Goal: Information Seeking & Learning: Learn about a topic

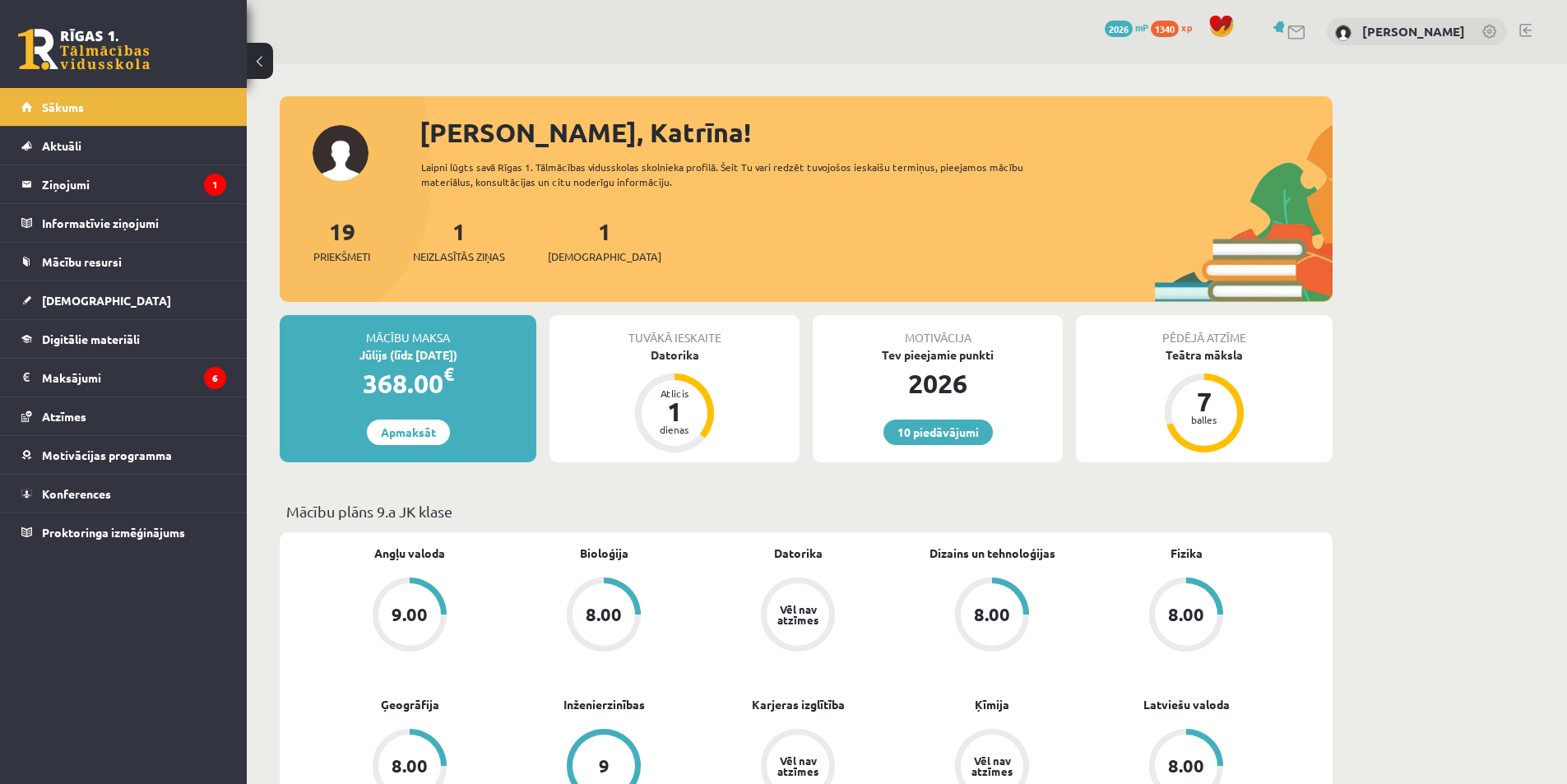
click at [445, 243] on div "1 Neizlasītās ziņas" at bounding box center [459, 239] width 92 height 51
click at [461, 246] on div "1 Neizlasītās ziņas" at bounding box center [459, 239] width 92 height 51
click at [456, 264] on span "Neizlasītās ziņas" at bounding box center [459, 256] width 92 height 16
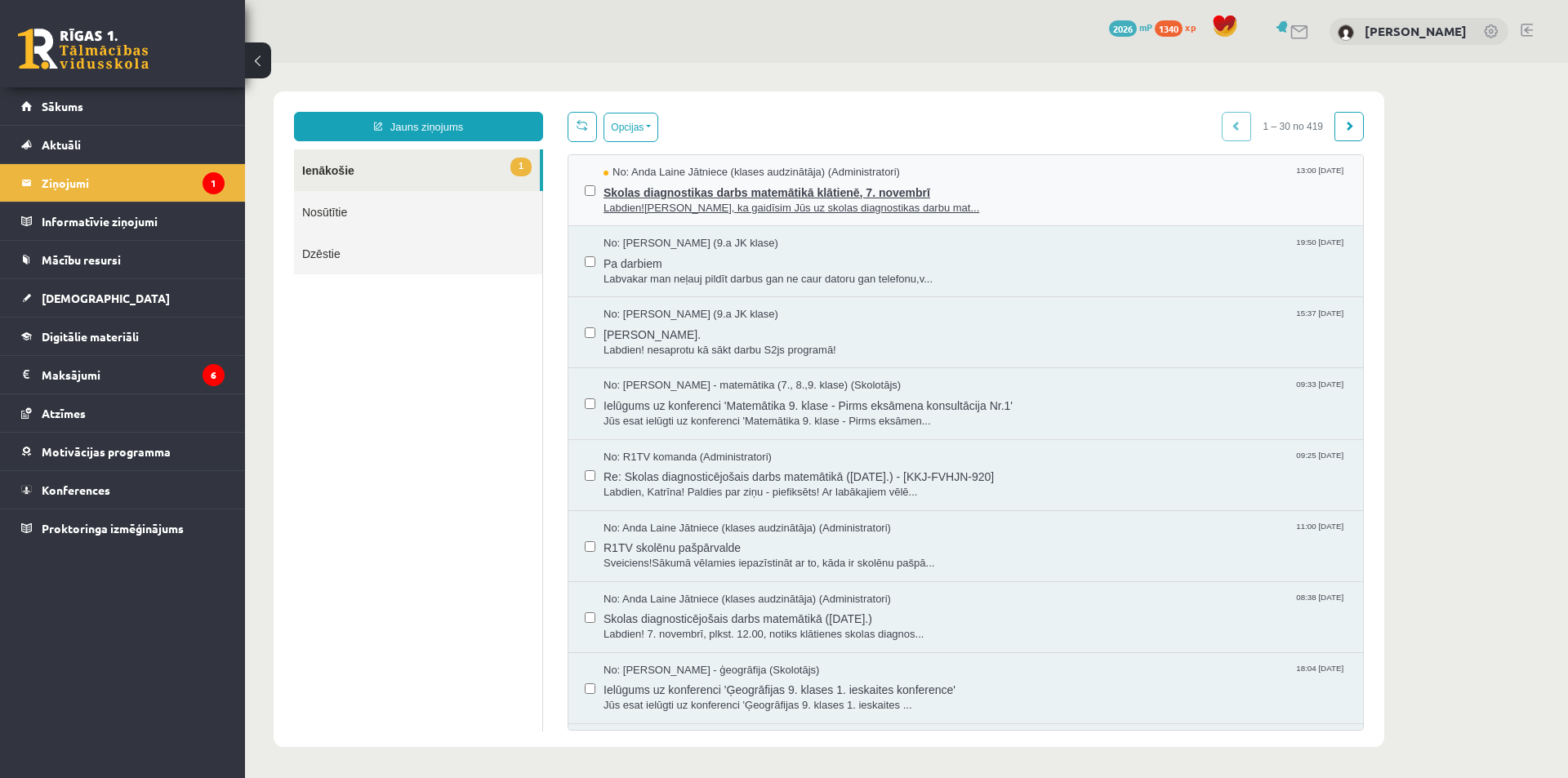
click at [716, 197] on span "Skolas diagnostikas darbs matemātikā klātienē, 7. novembrī" at bounding box center [974, 190] width 743 height 21
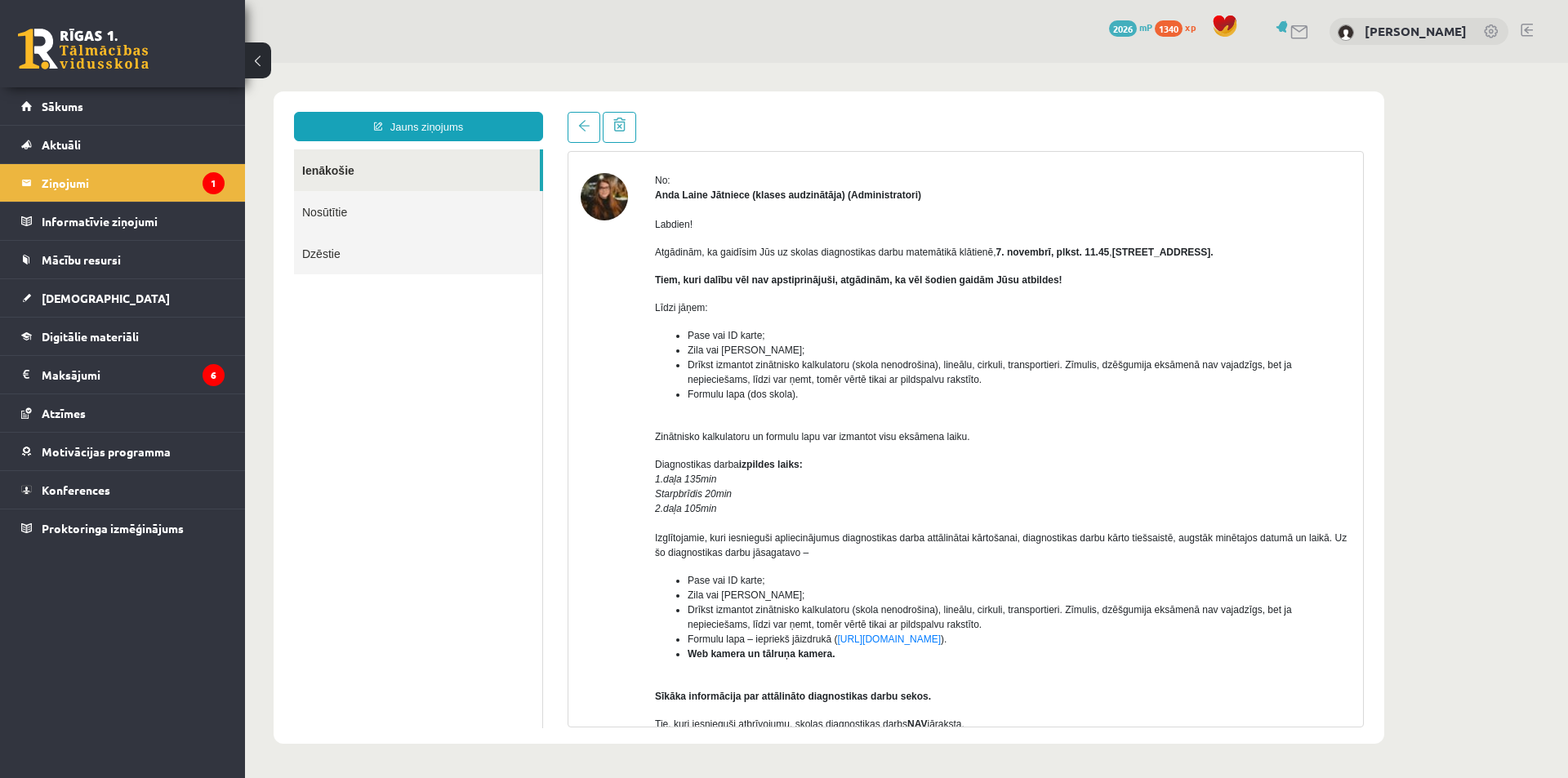
scroll to position [81, 0]
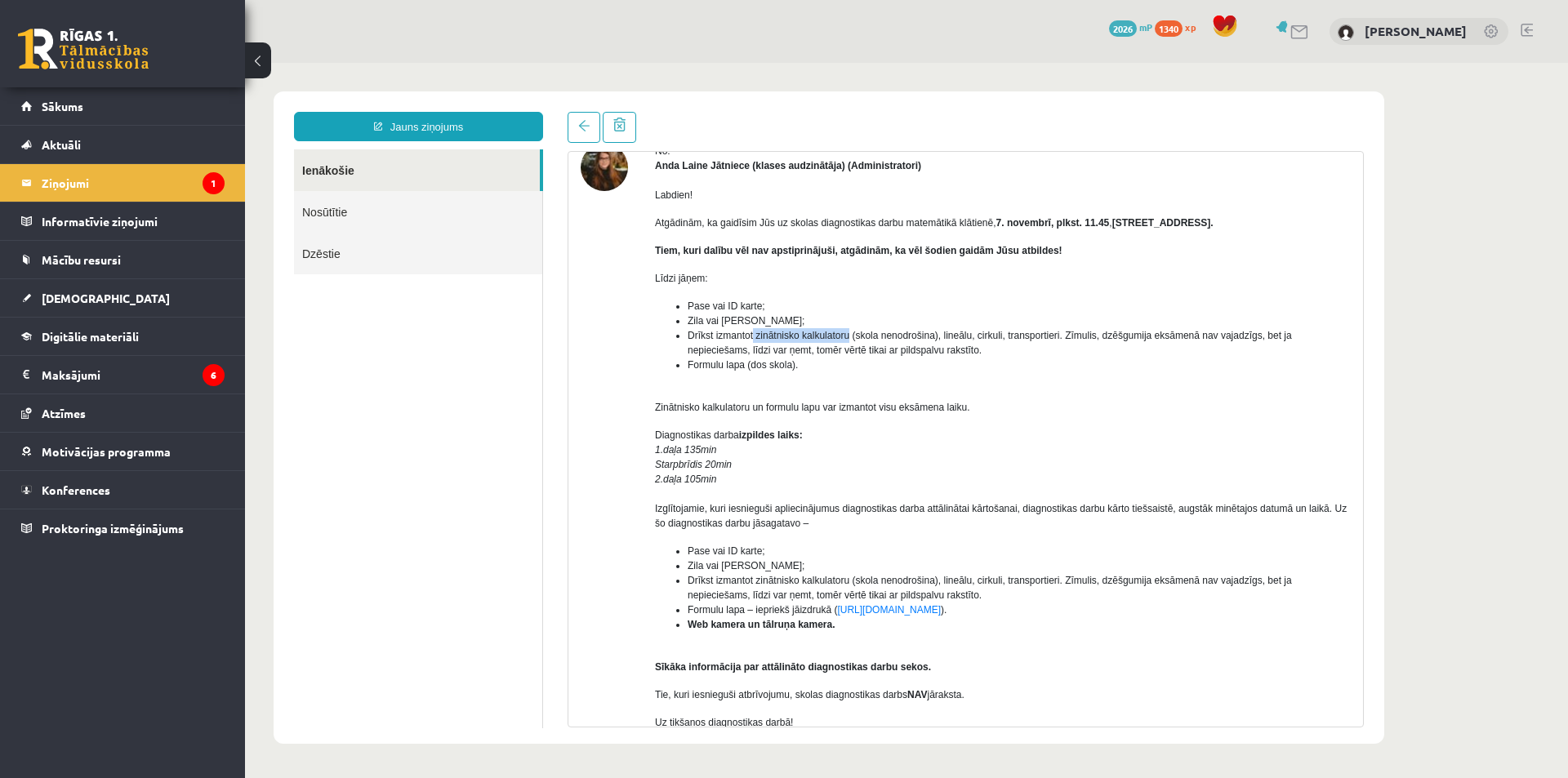
drag, startPoint x: 752, startPoint y: 338, endPoint x: 850, endPoint y: 341, distance: 98.0
click at [850, 341] on span "Drīkst izmantot zinātnisko kalkulatoru (skola nenodrošina), lineālu, cirkuli, t…" at bounding box center [989, 342] width 604 height 26
copy span "zinātnisko kalkulatoru"
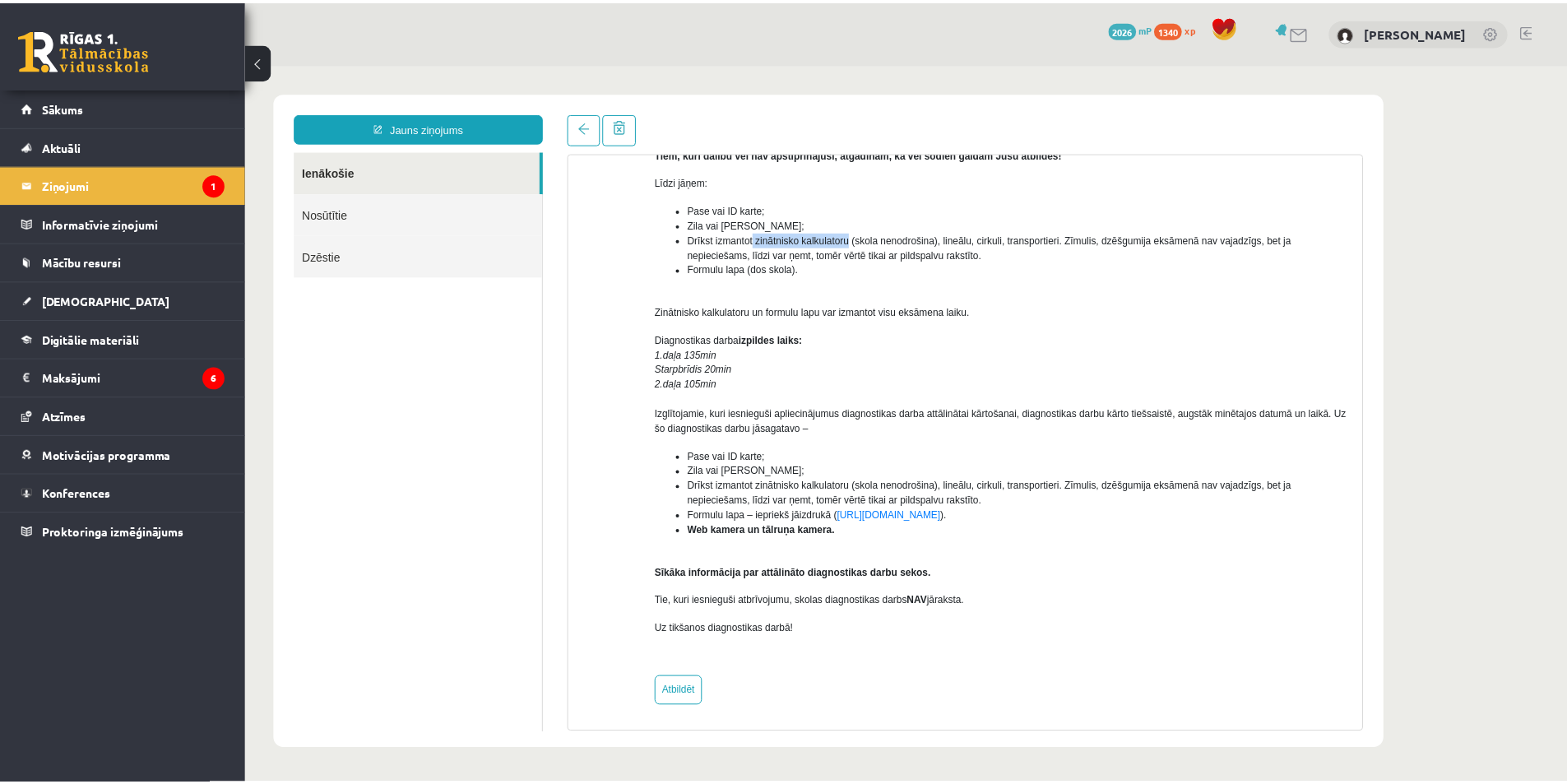
scroll to position [183, 0]
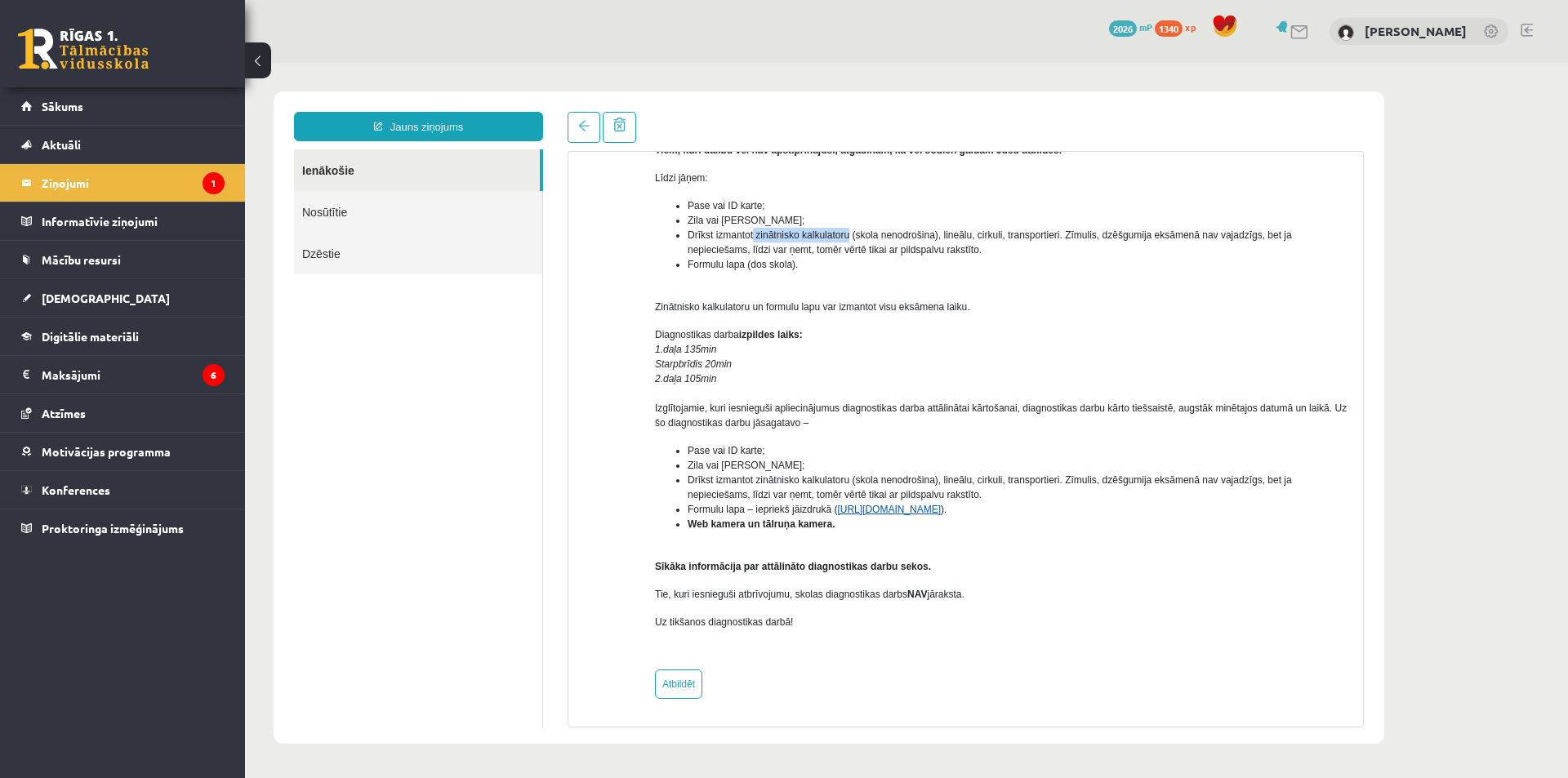
click at [851, 508] on link "https://eskola.r1tv.lv/system/uploads/attachment/file/12732/formulas_teoremas_o…" at bounding box center [889, 509] width 104 height 11
click at [137, 303] on link "[DEMOGRAPHIC_DATA]" at bounding box center [123, 298] width 203 height 37
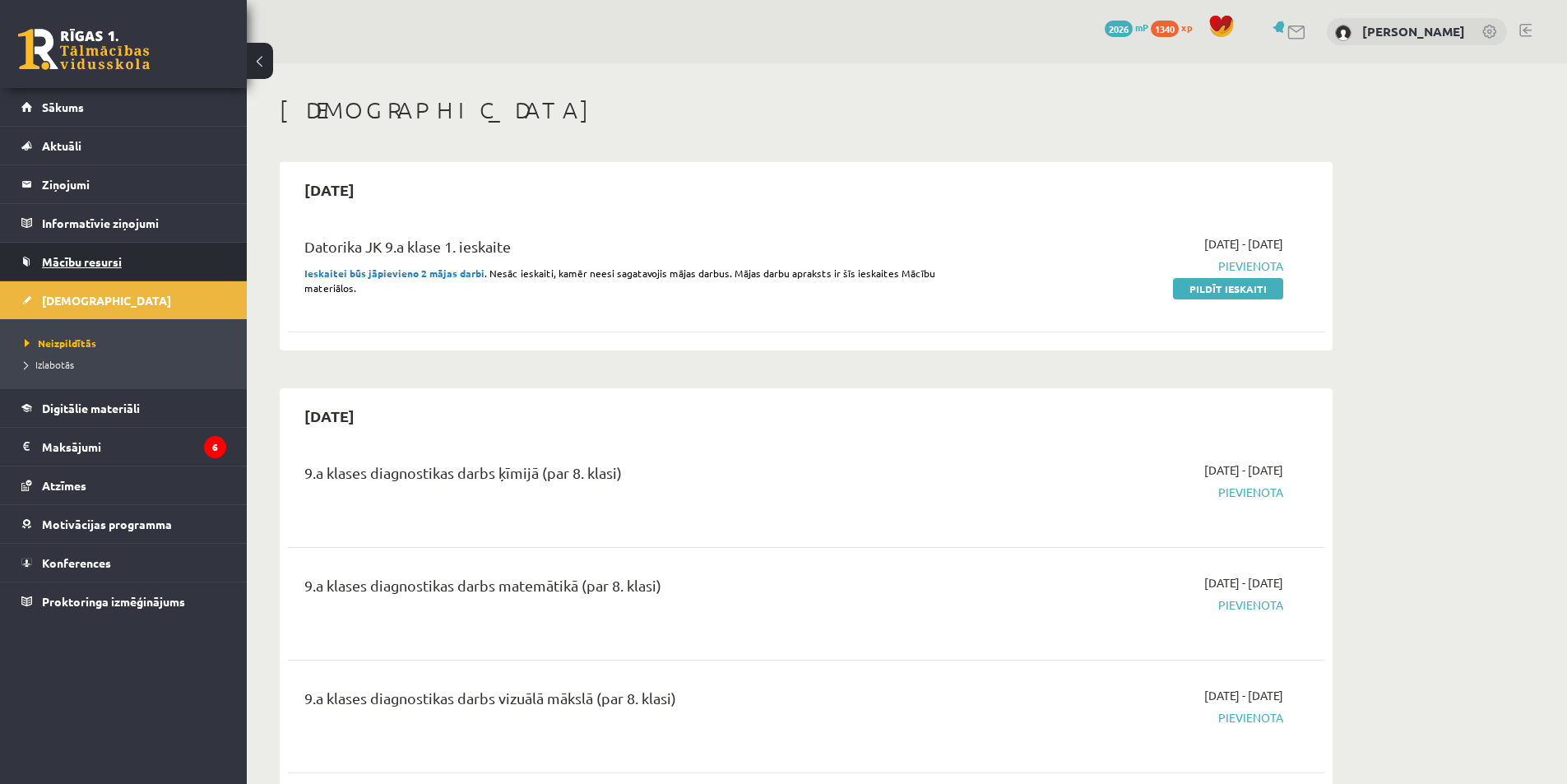
click at [94, 259] on span "Mācību resursi" at bounding box center [82, 261] width 80 height 15
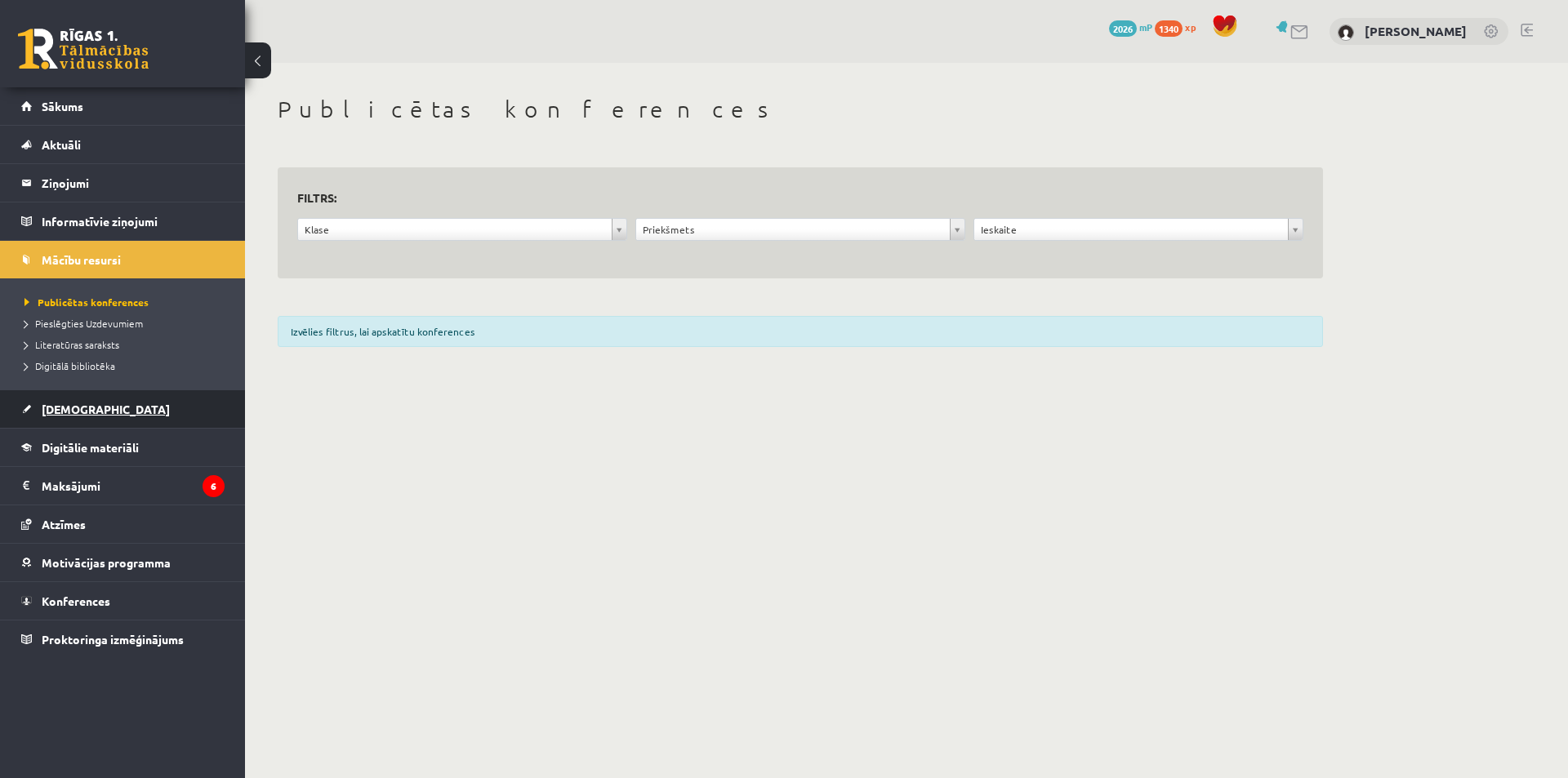
click at [119, 414] on link "[DEMOGRAPHIC_DATA]" at bounding box center [123, 409] width 203 height 37
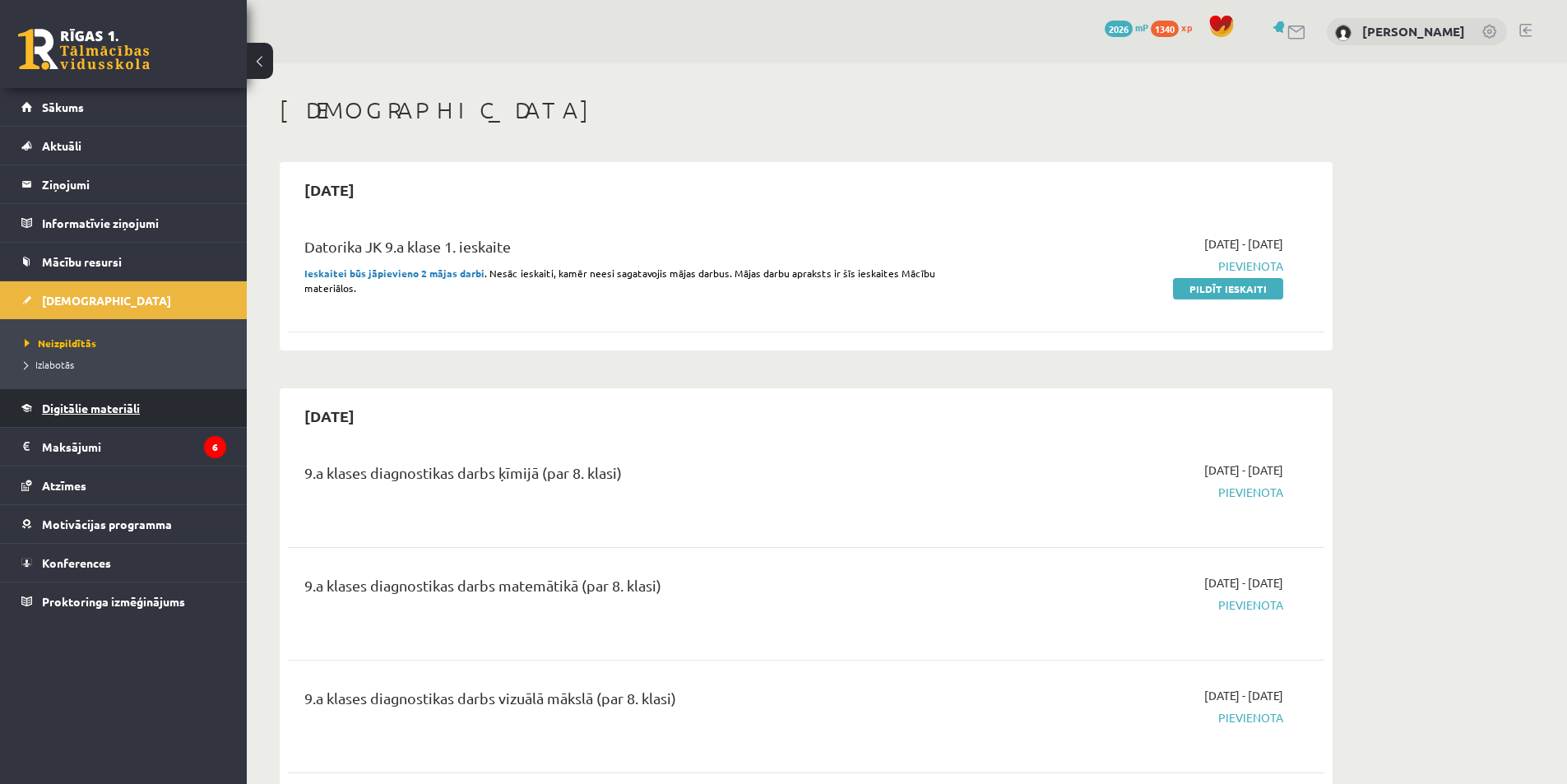
click at [89, 391] on link "Digitālie materiāli" at bounding box center [124, 408] width 205 height 38
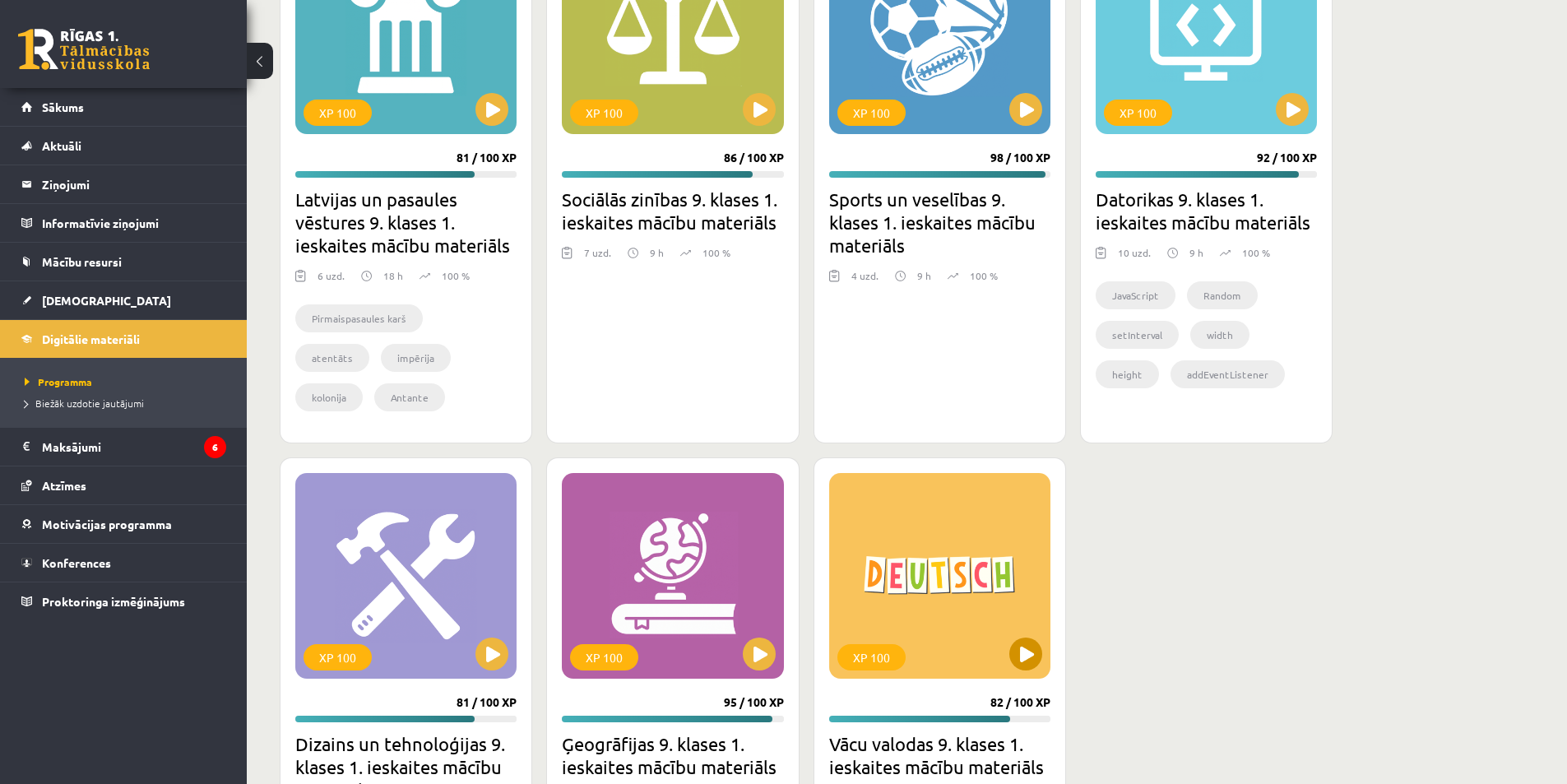
scroll to position [4266, 0]
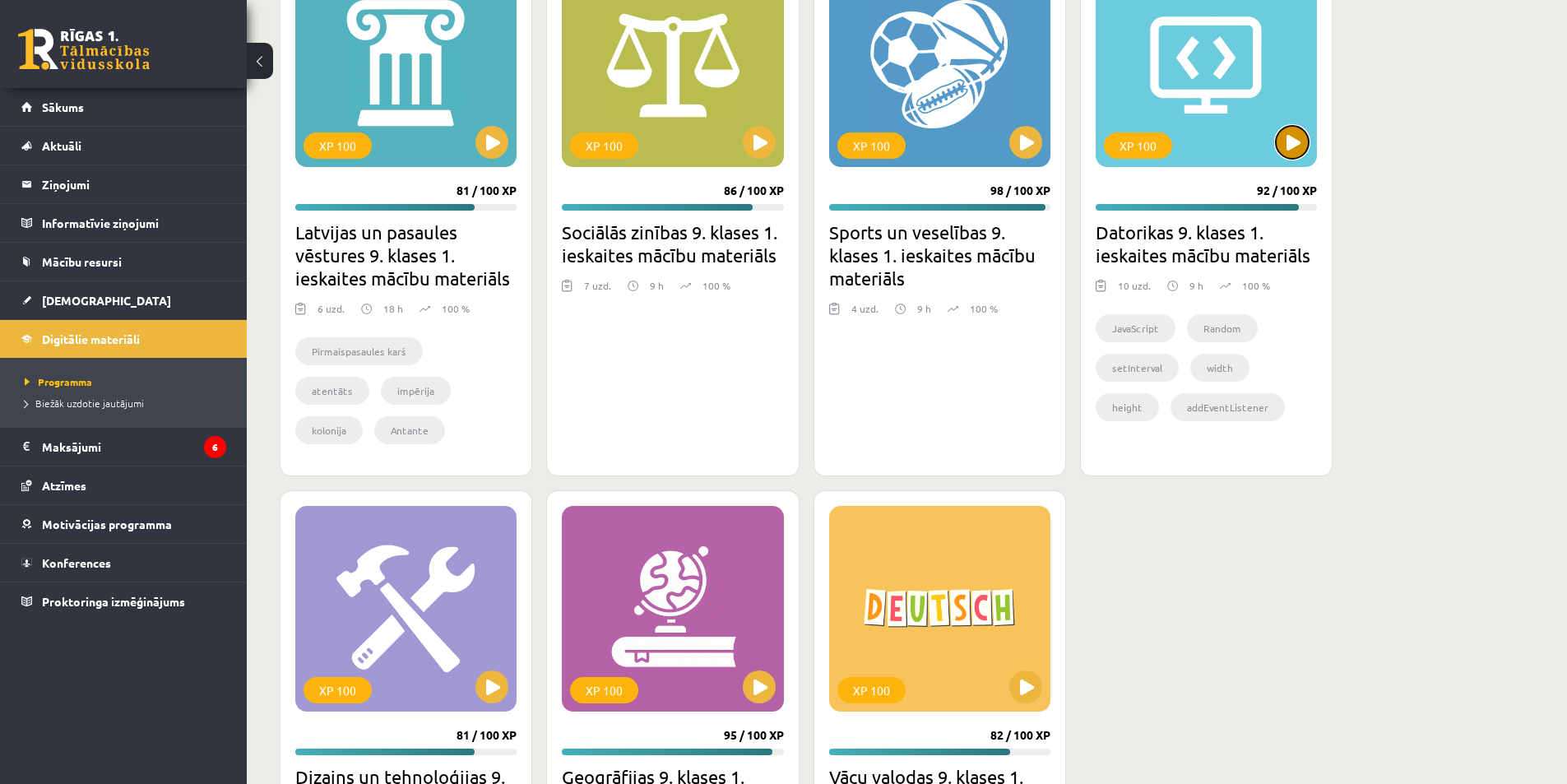
click at [1290, 141] on button at bounding box center [1292, 142] width 33 height 33
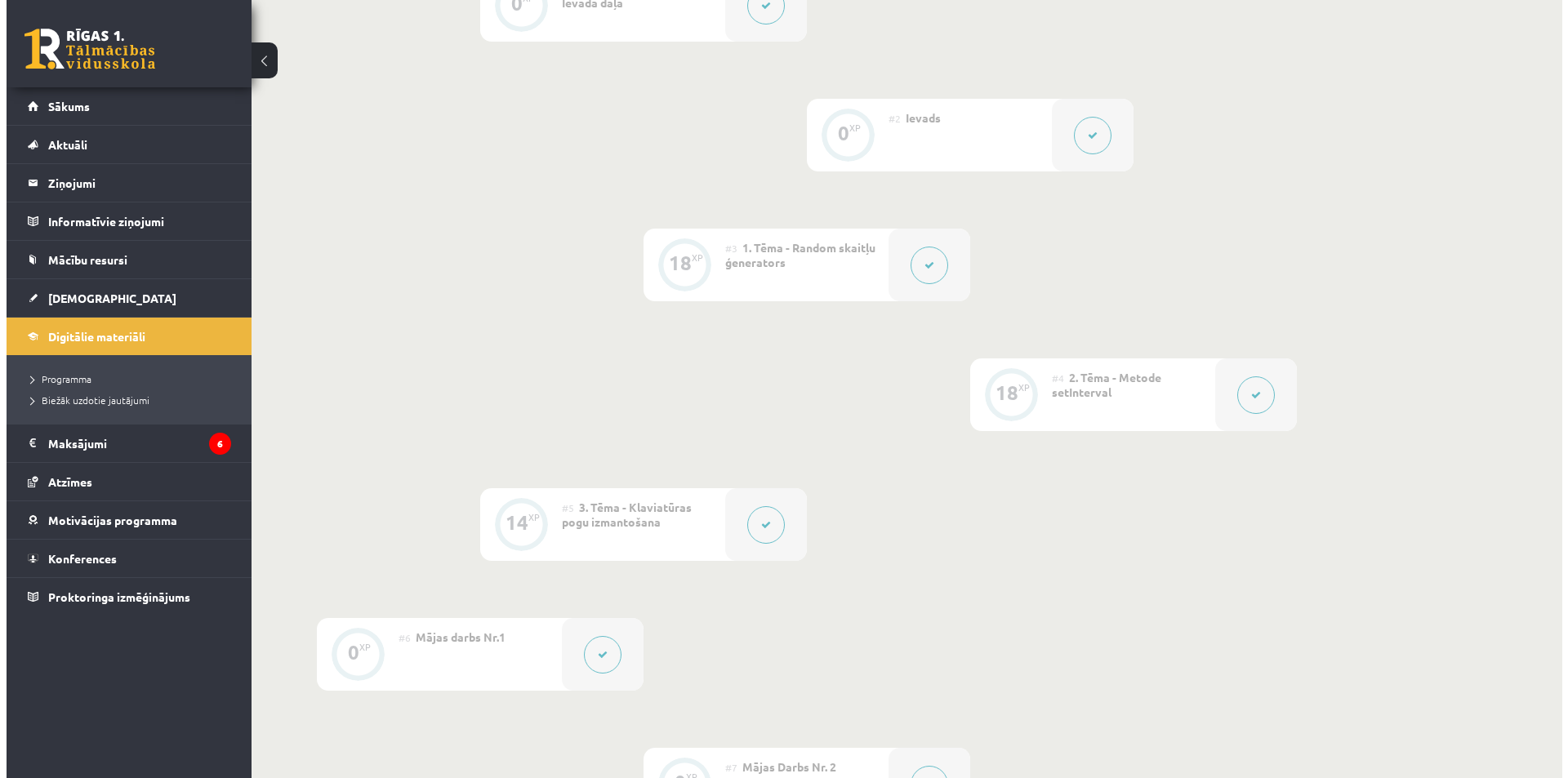
scroll to position [816, 0]
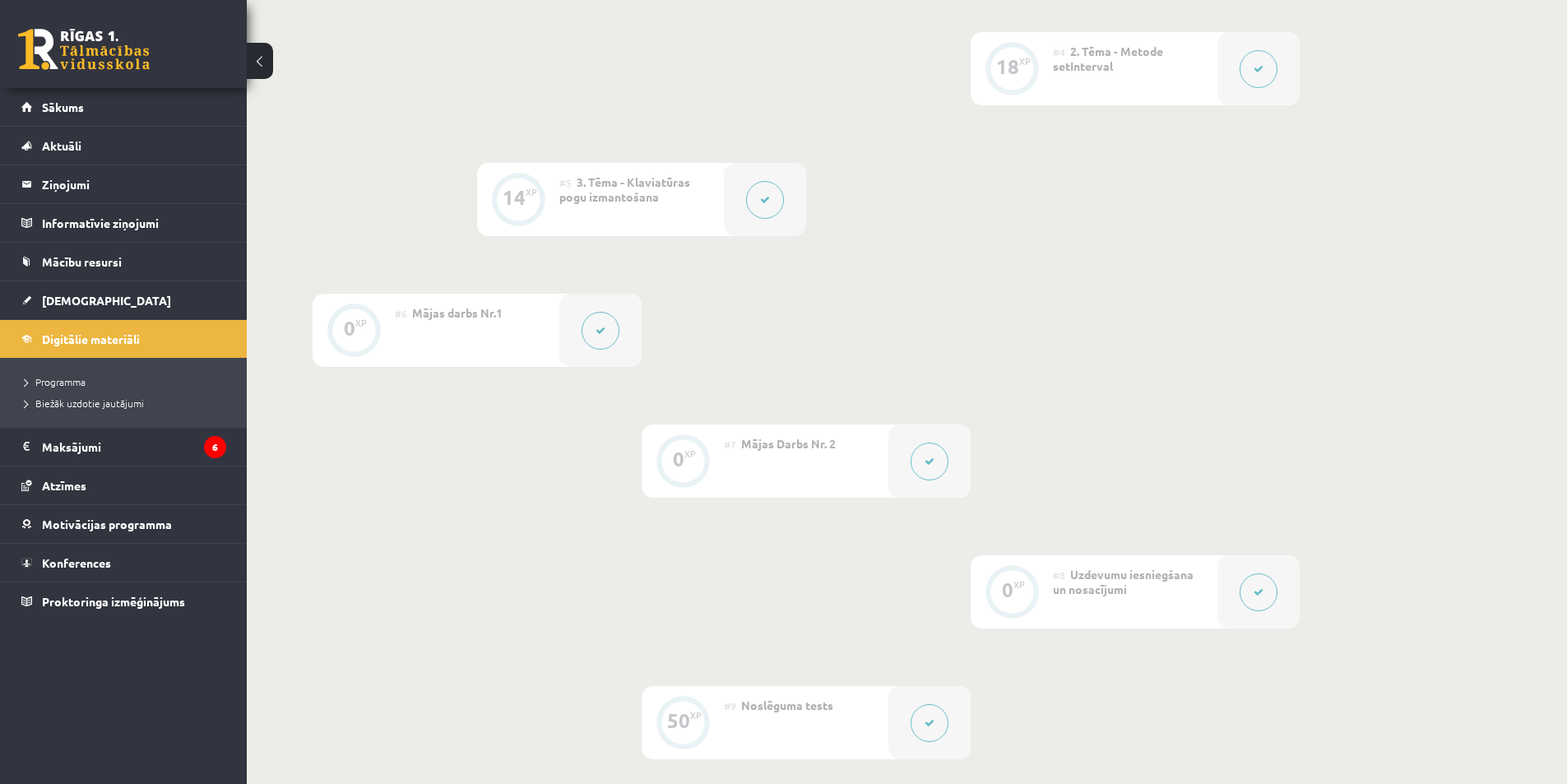
click at [613, 317] on button at bounding box center [600, 331] width 38 height 38
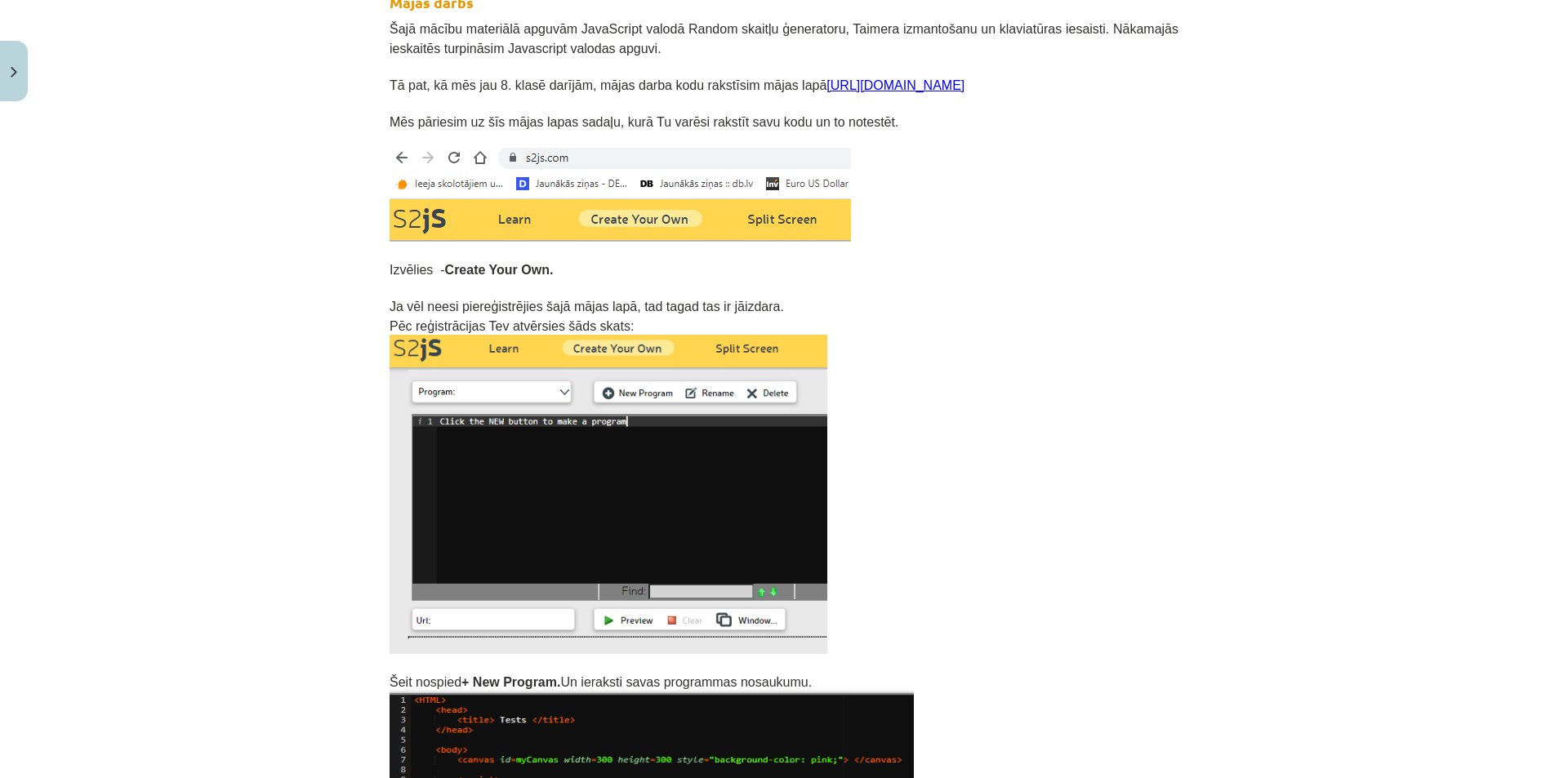
scroll to position [81, 0]
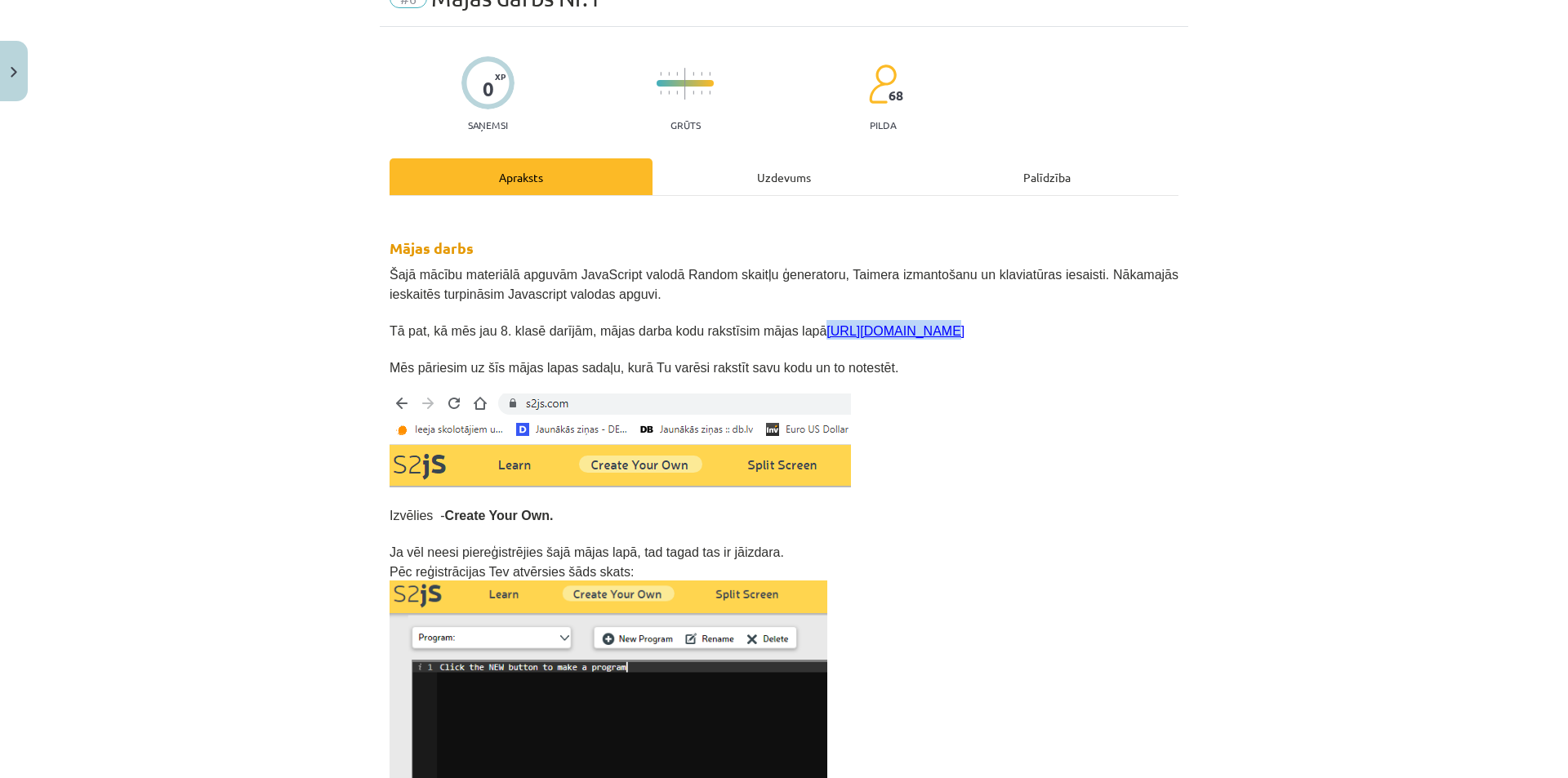
drag, startPoint x: 889, startPoint y: 329, endPoint x: 777, endPoint y: 329, distance: 112.0
click at [777, 329] on p "Tā pat, kā mēs jau 8. klasē darījām, mājas darba kodu rakstīsim mājas lapā http…" at bounding box center [783, 329] width 789 height 20
copy link "https://s2js.com/"
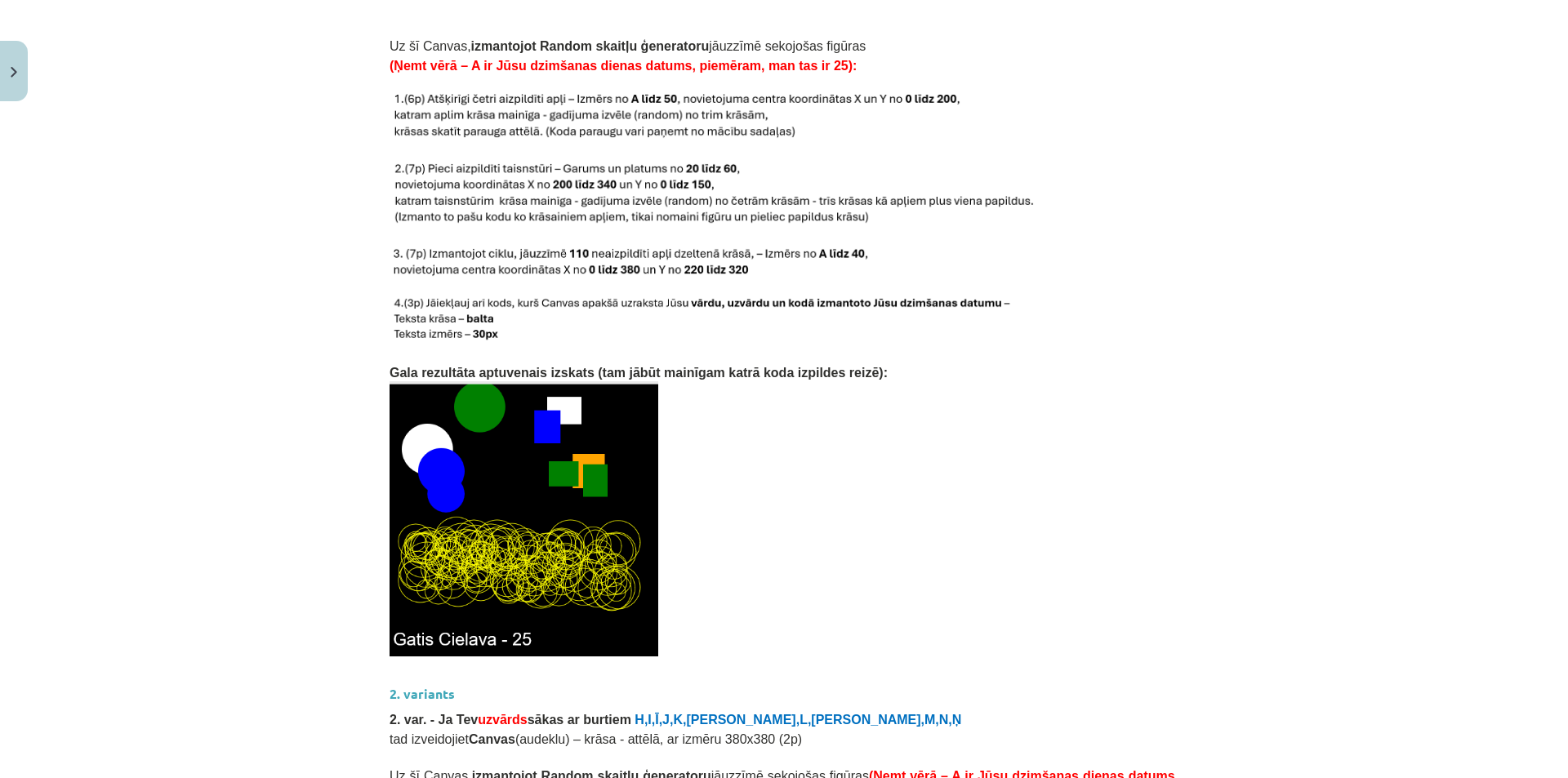
scroll to position [1799, 0]
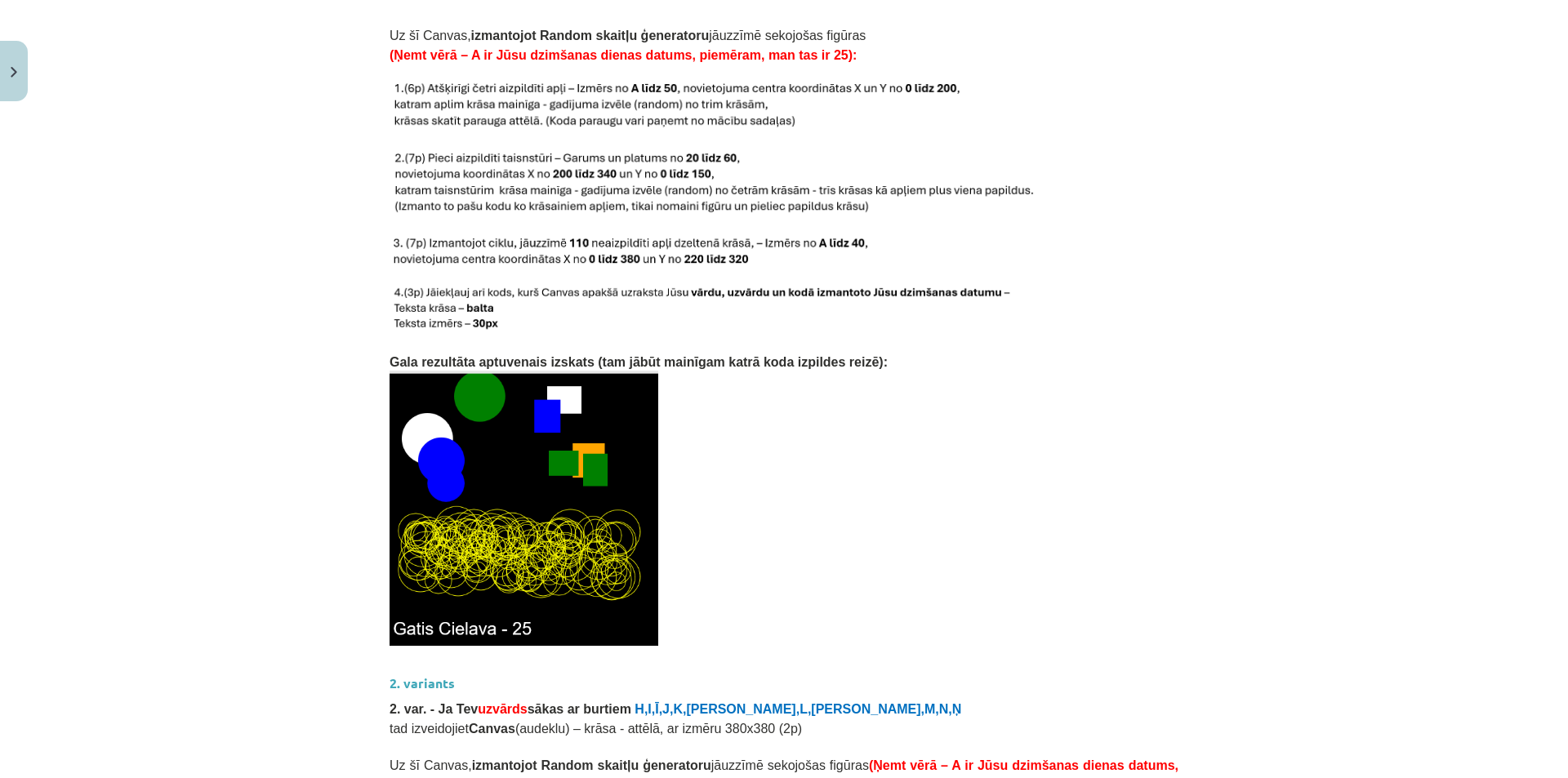
click at [466, 133] on p at bounding box center [783, 142] width 789 height 17
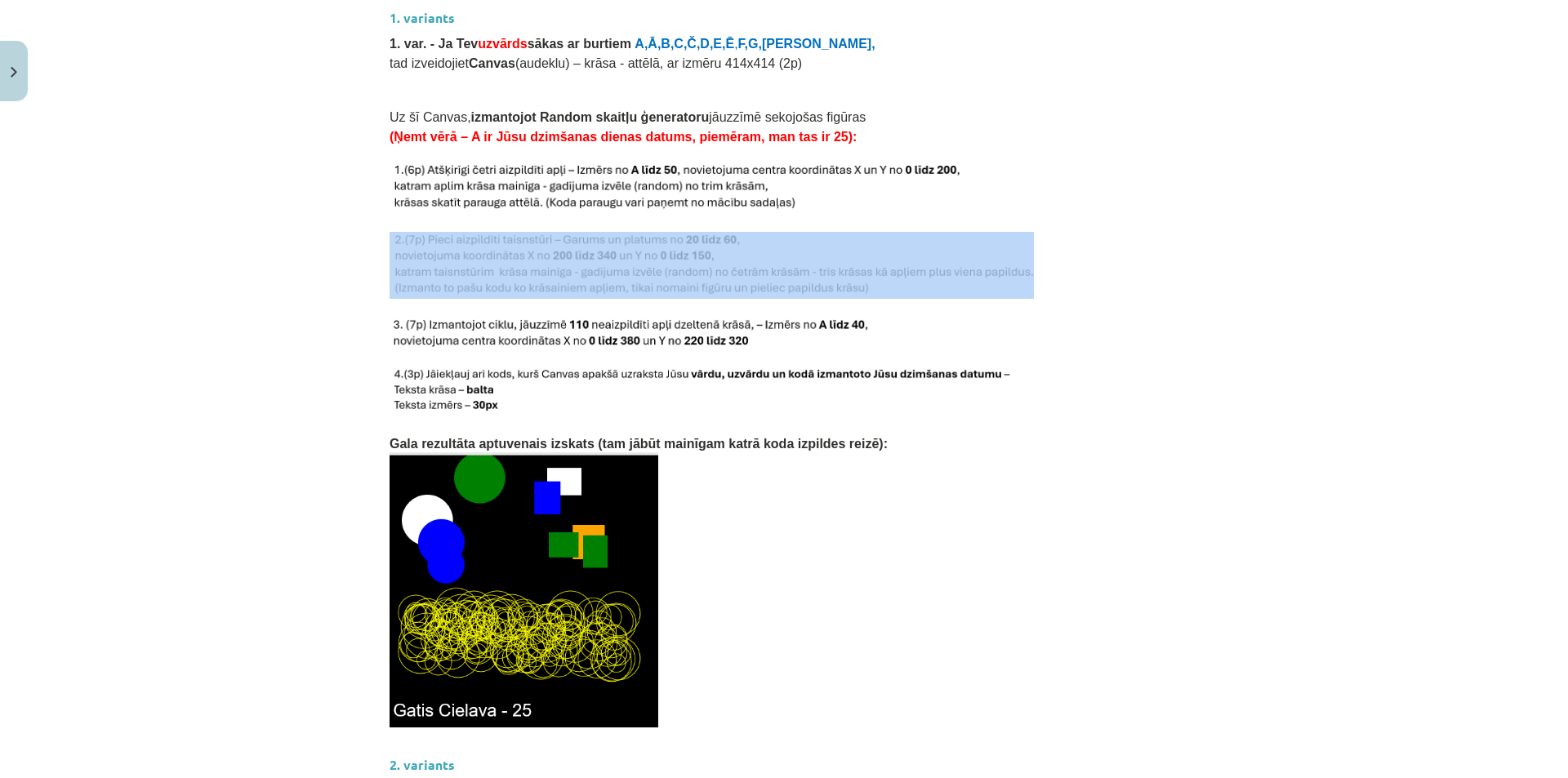
drag, startPoint x: 392, startPoint y: 207, endPoint x: 660, endPoint y: 231, distance: 269.1
click at [660, 231] on div "Mājas darbs Šajā mācību materiālā apguvām JavaScript valodā Random skaitļu ģene…" at bounding box center [783, 388] width 789 height 3626
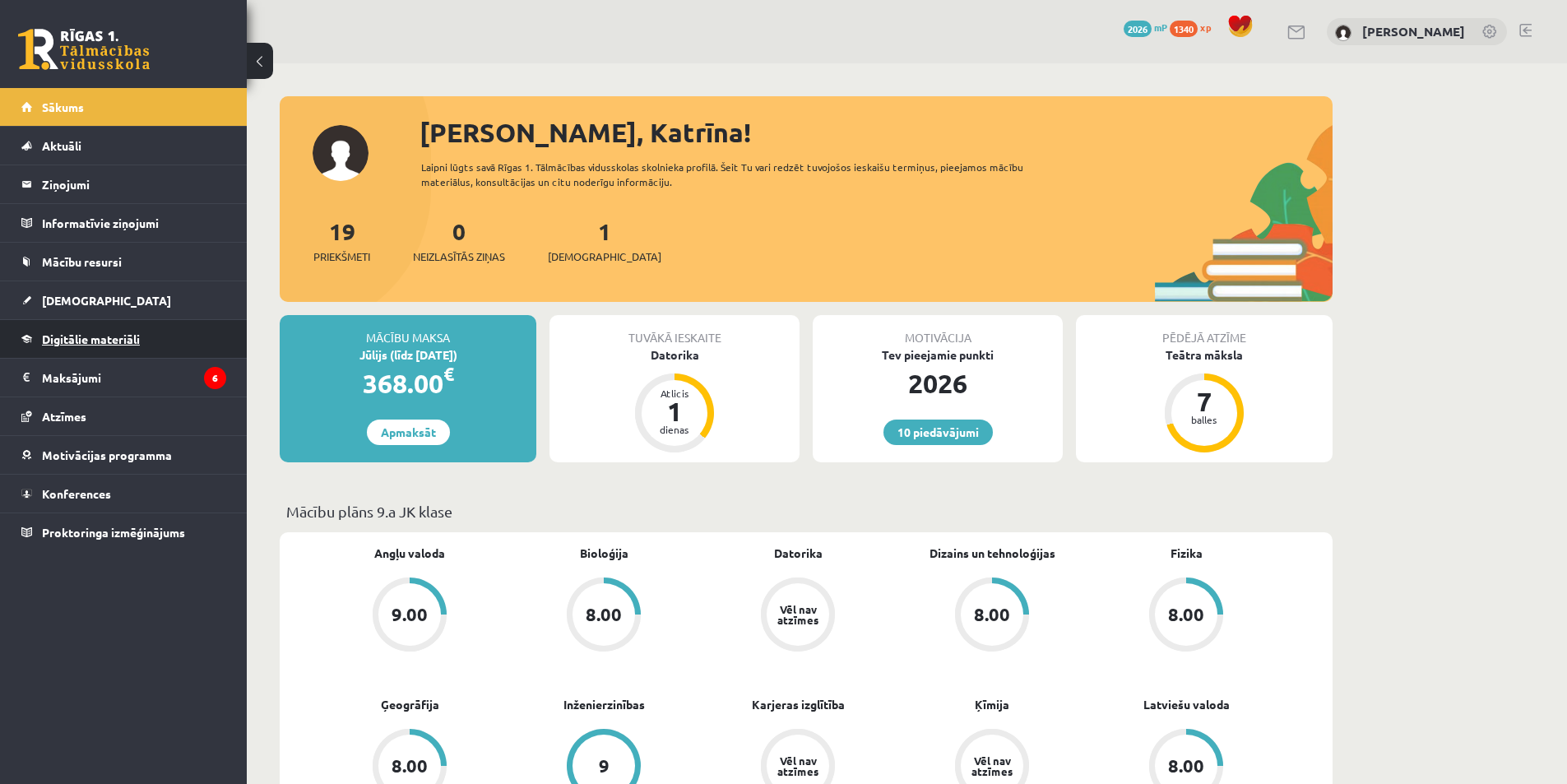
click at [60, 339] on span "Digitālie materiāli" at bounding box center [91, 339] width 98 height 15
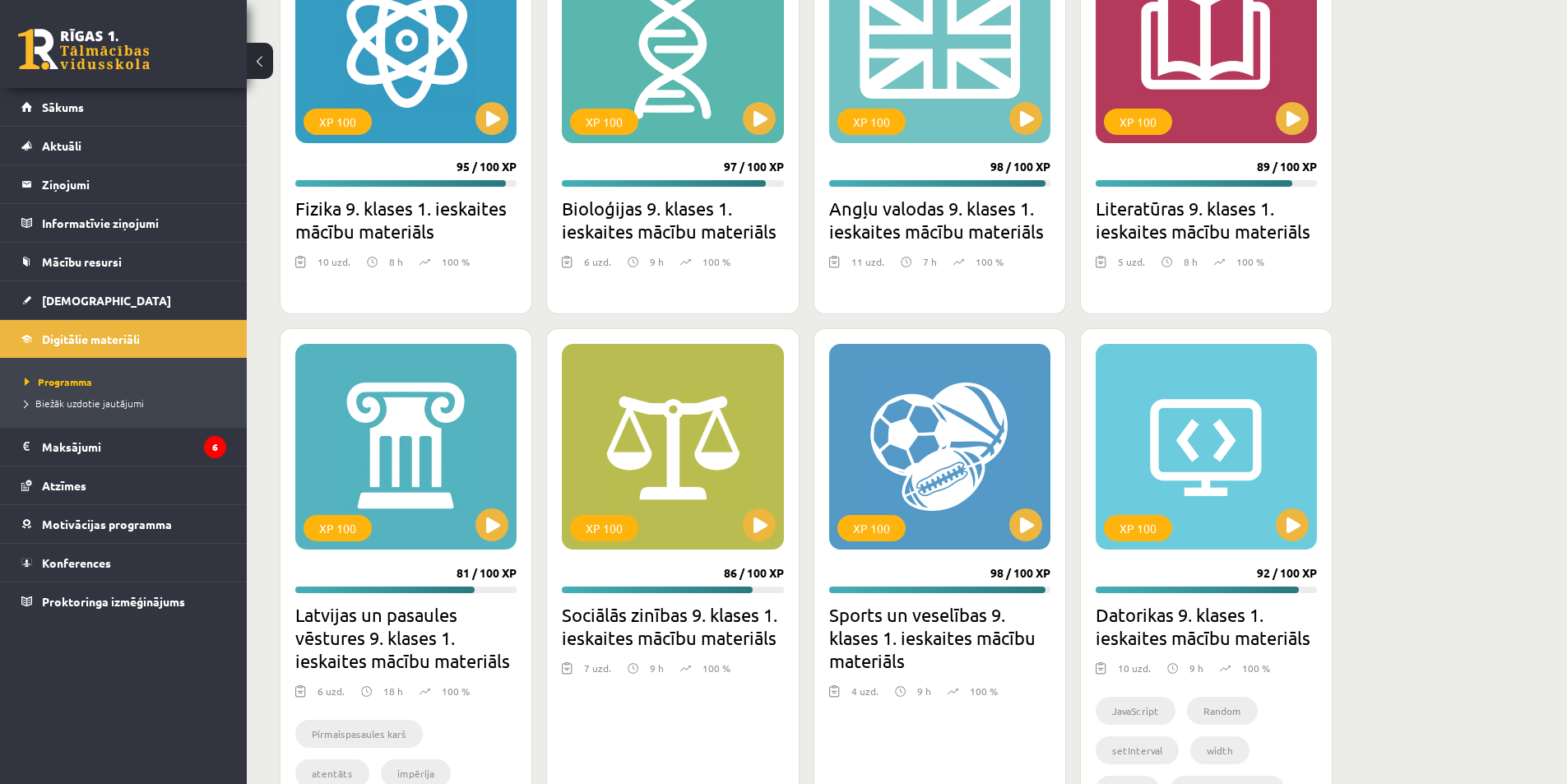
scroll to position [4029, 0]
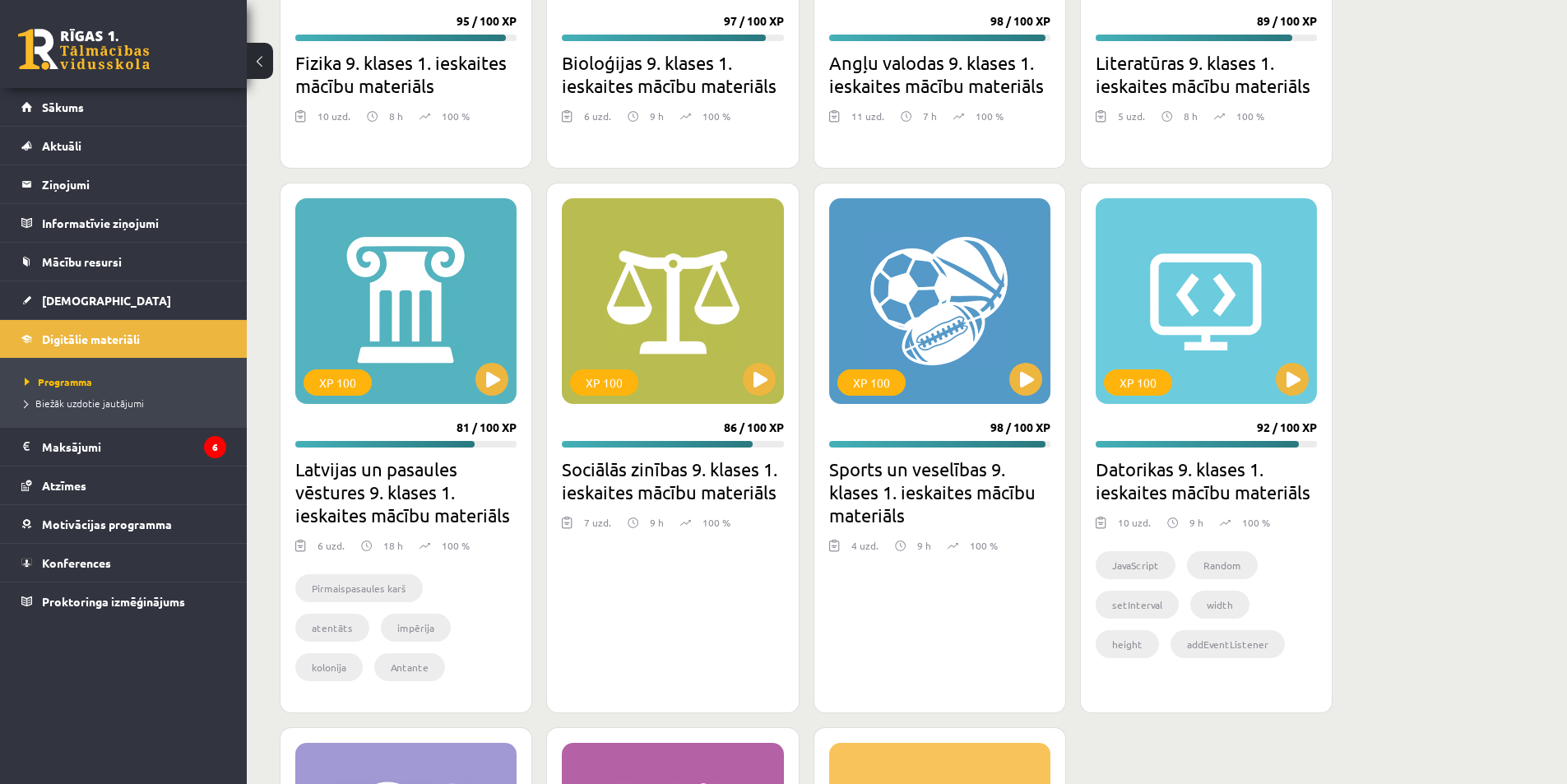
click at [1298, 408] on div "XP 100 92 / 100 XP Datorikas 9. klases 1. ieskaites mācību materiāls 10 uzd. 9 …" at bounding box center [1207, 447] width 253 height 530
click at [1284, 384] on button at bounding box center [1292, 379] width 33 height 33
click at [1265, 398] on div "XP 100" at bounding box center [1206, 301] width 221 height 206
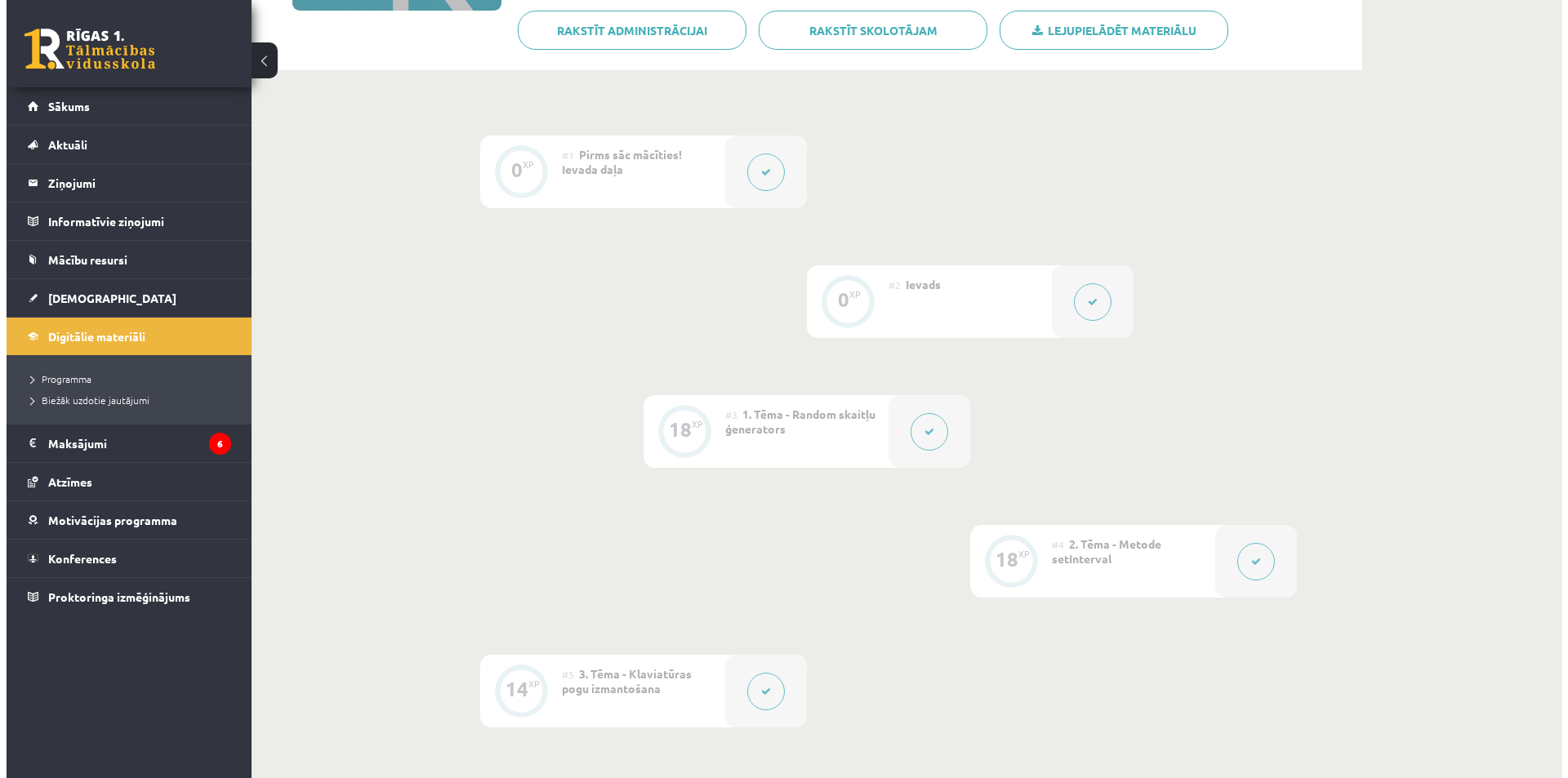
scroll to position [326, 0]
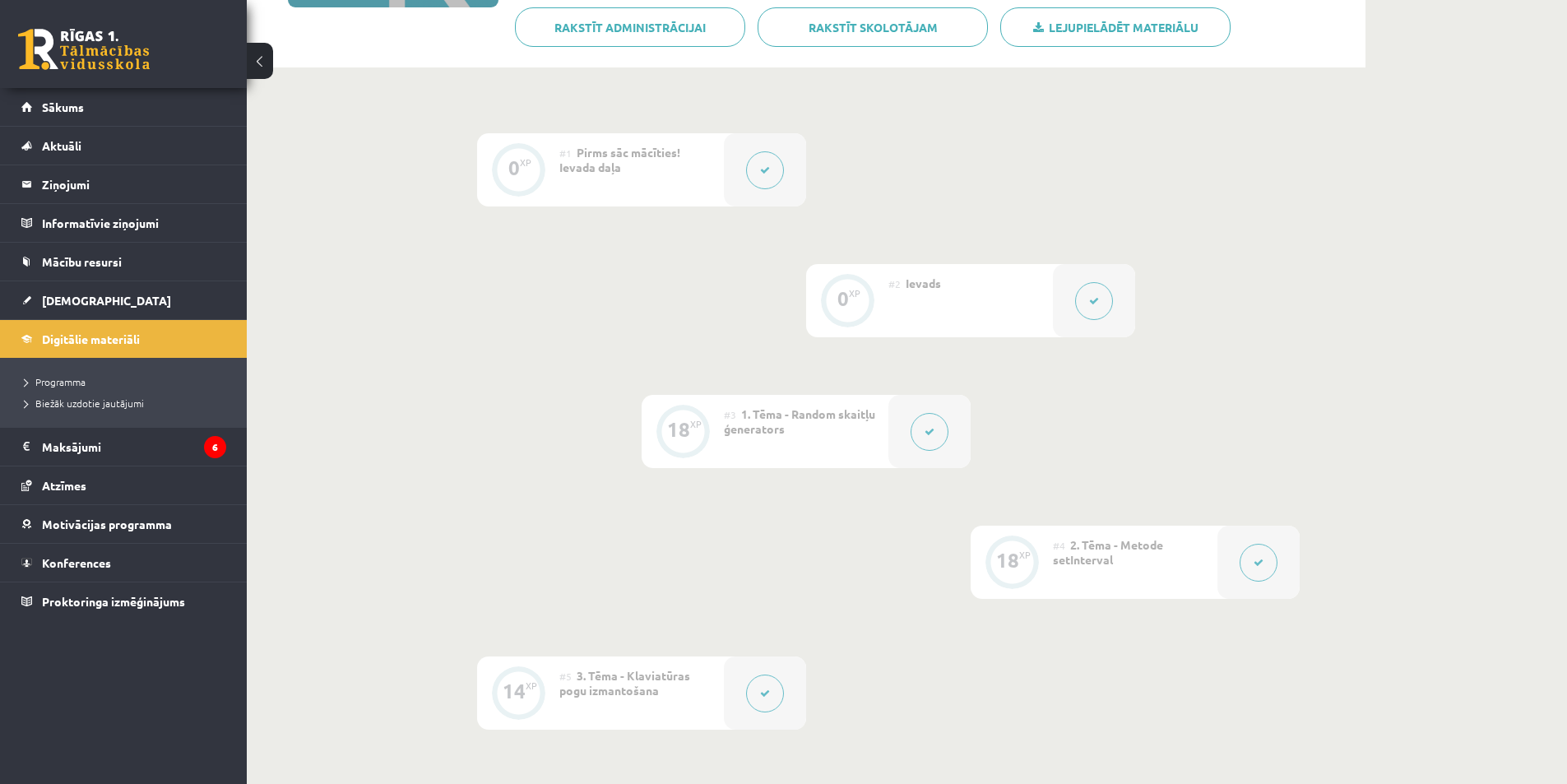
click at [926, 439] on button at bounding box center [929, 431] width 38 height 38
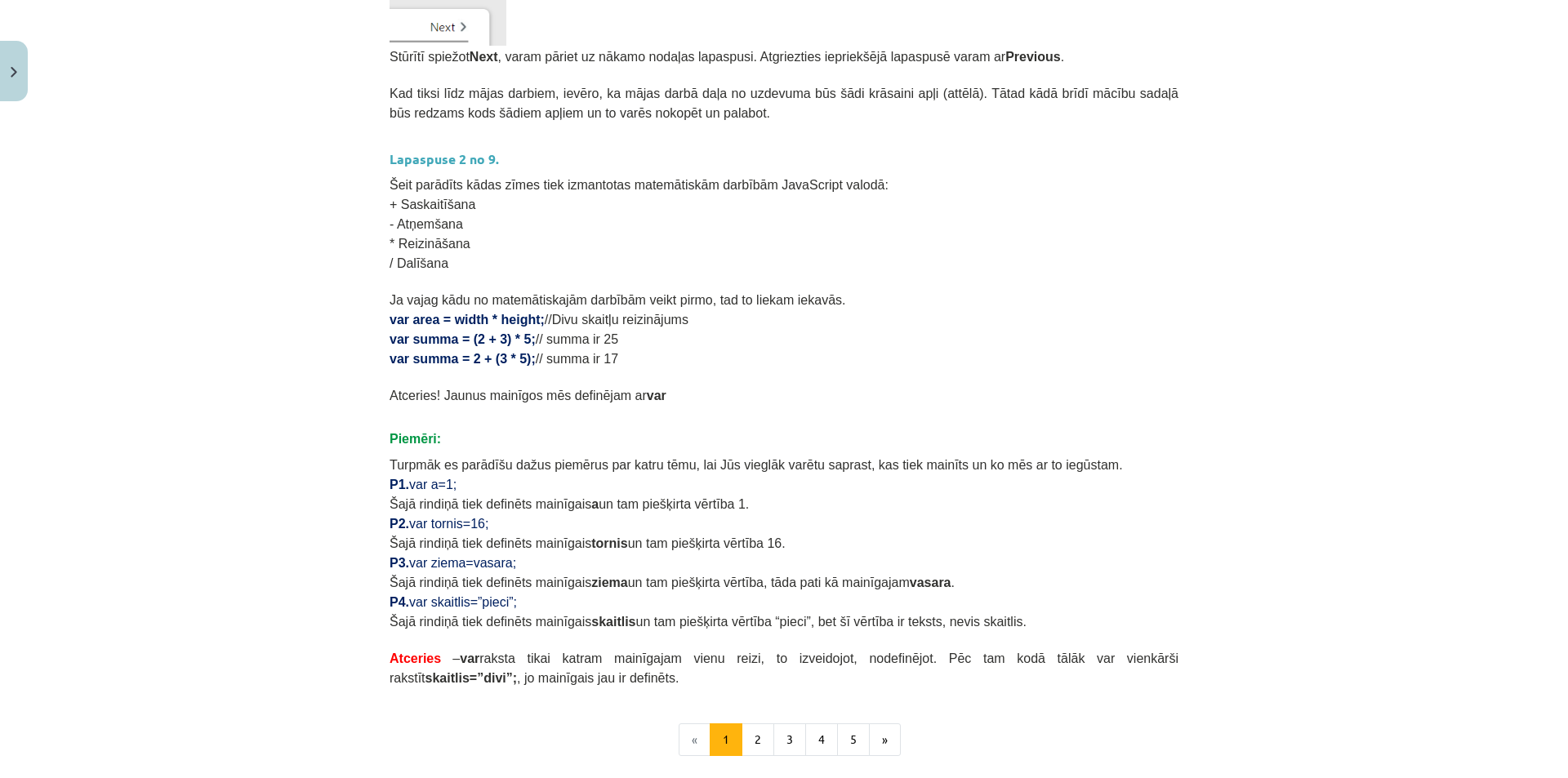
scroll to position [868, 0]
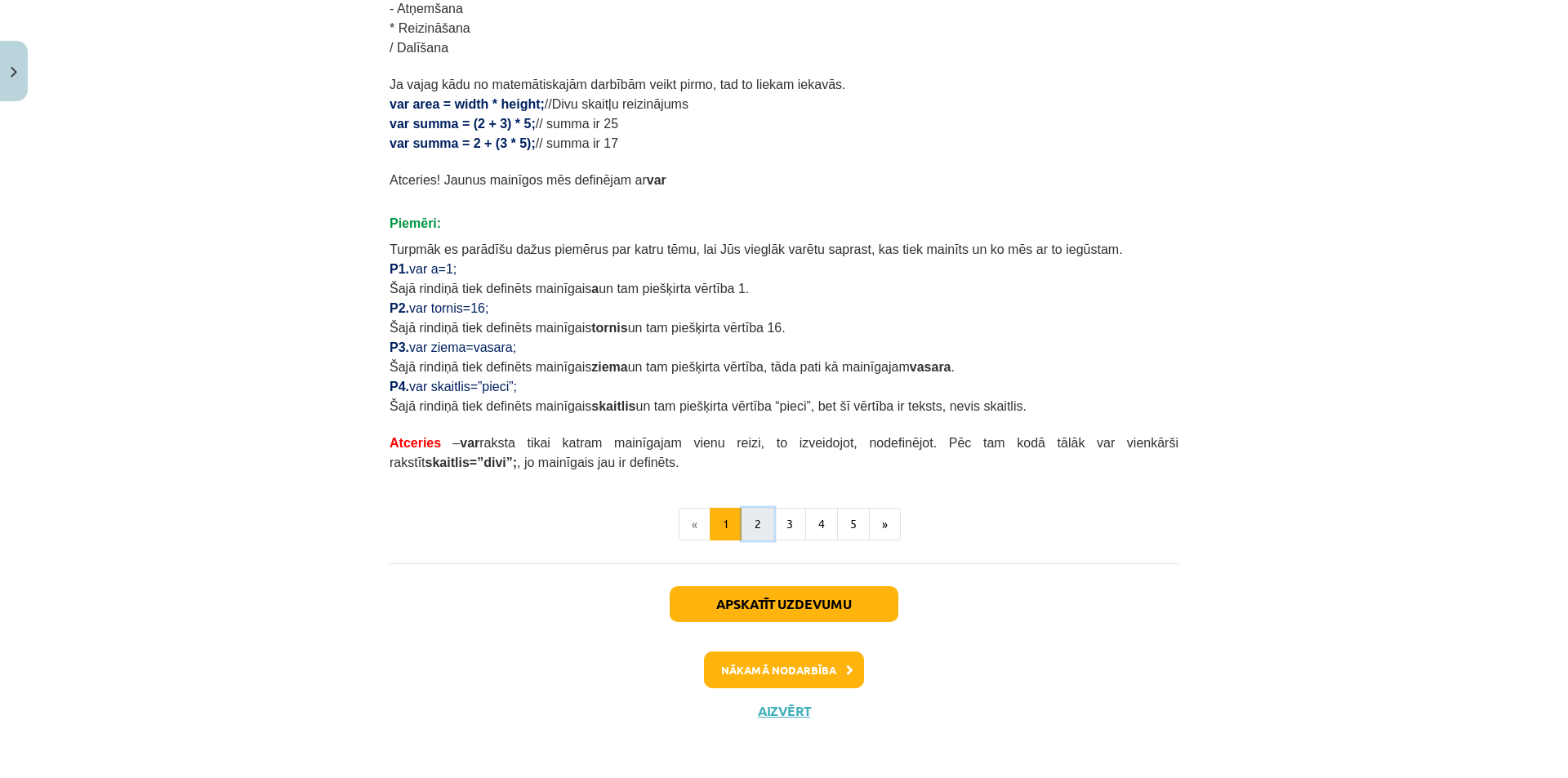
click at [756, 530] on button "2" at bounding box center [757, 523] width 33 height 33
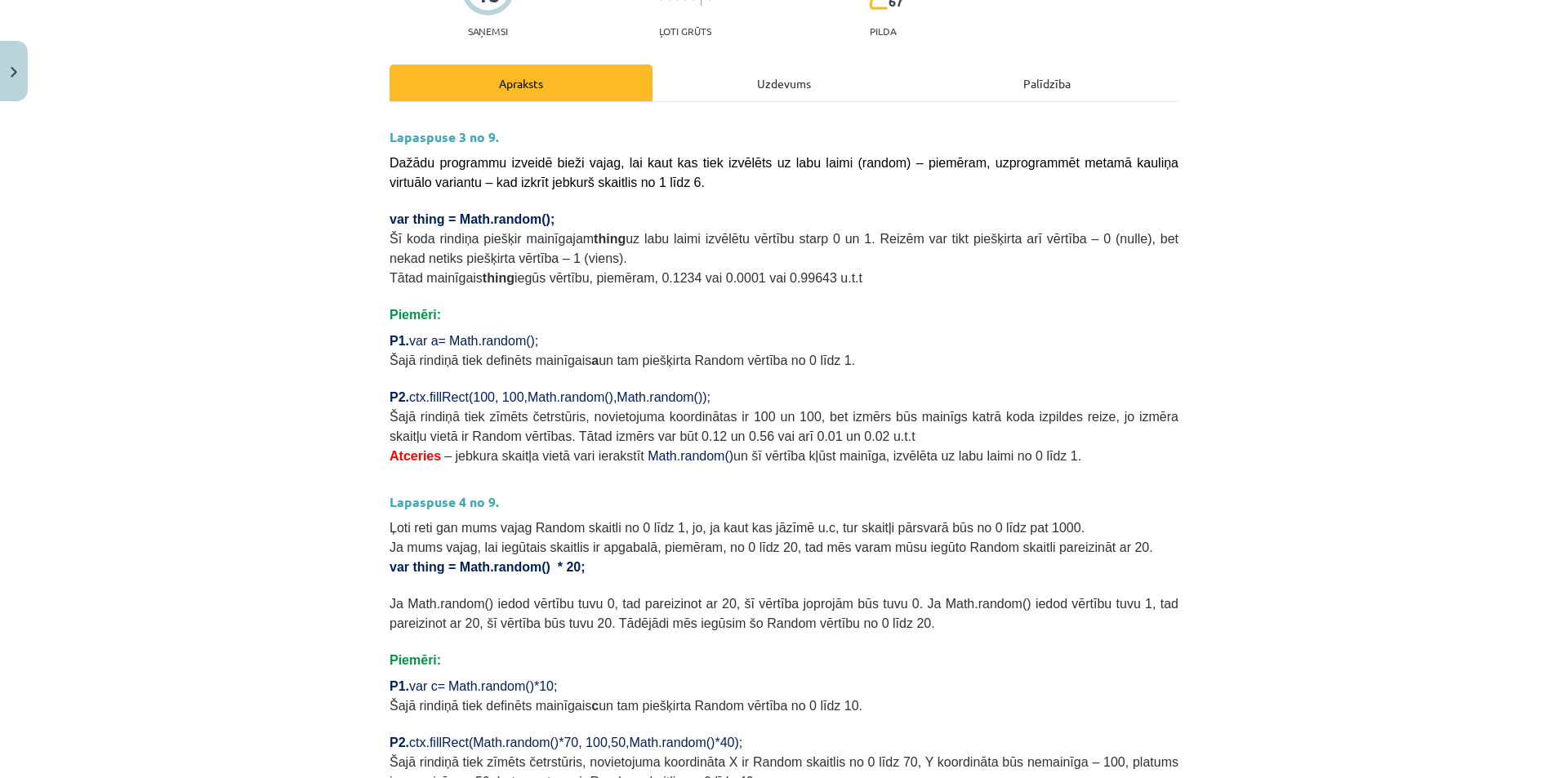
scroll to position [534, 0]
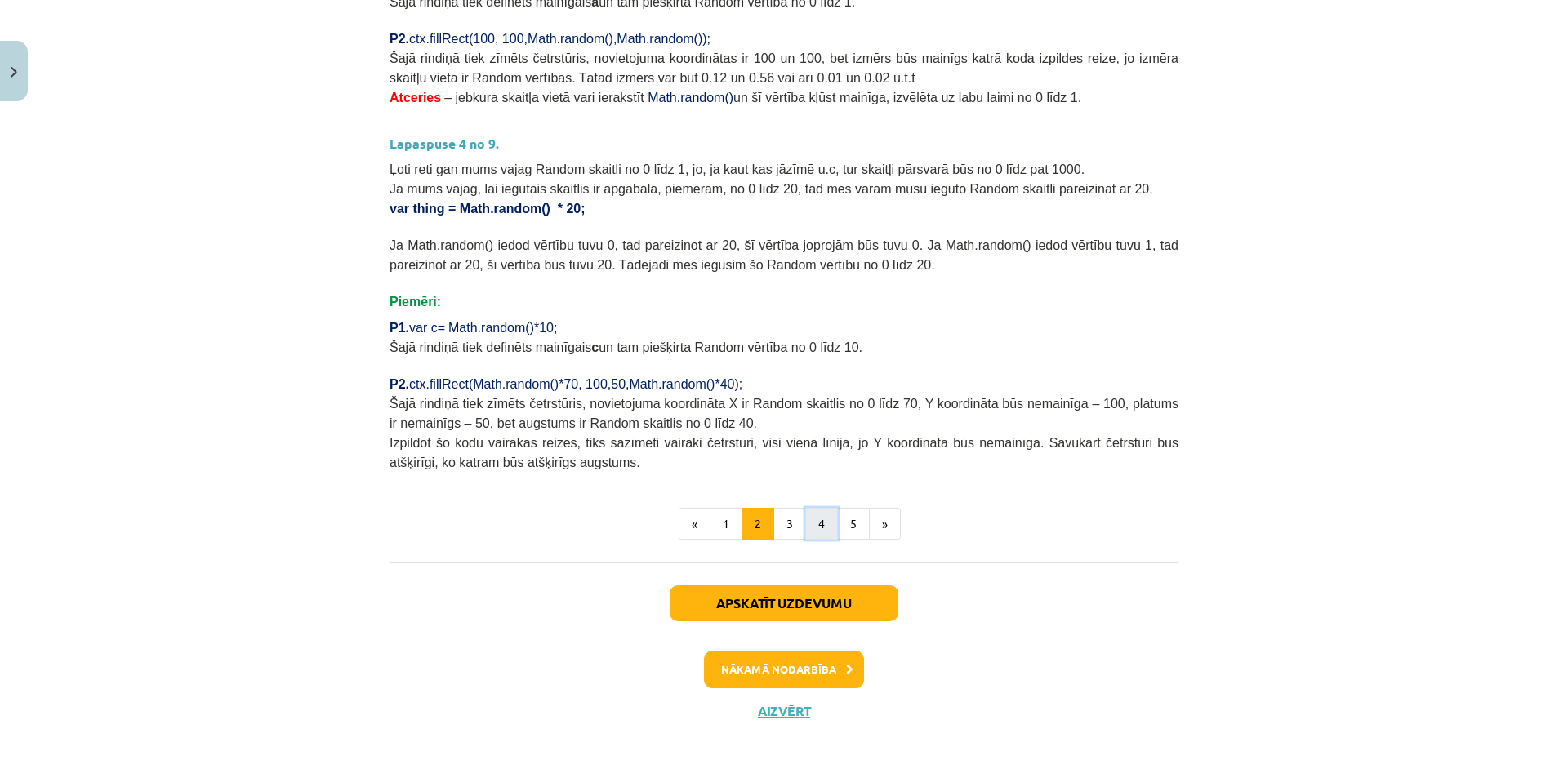
click at [805, 515] on button "4" at bounding box center [821, 523] width 33 height 33
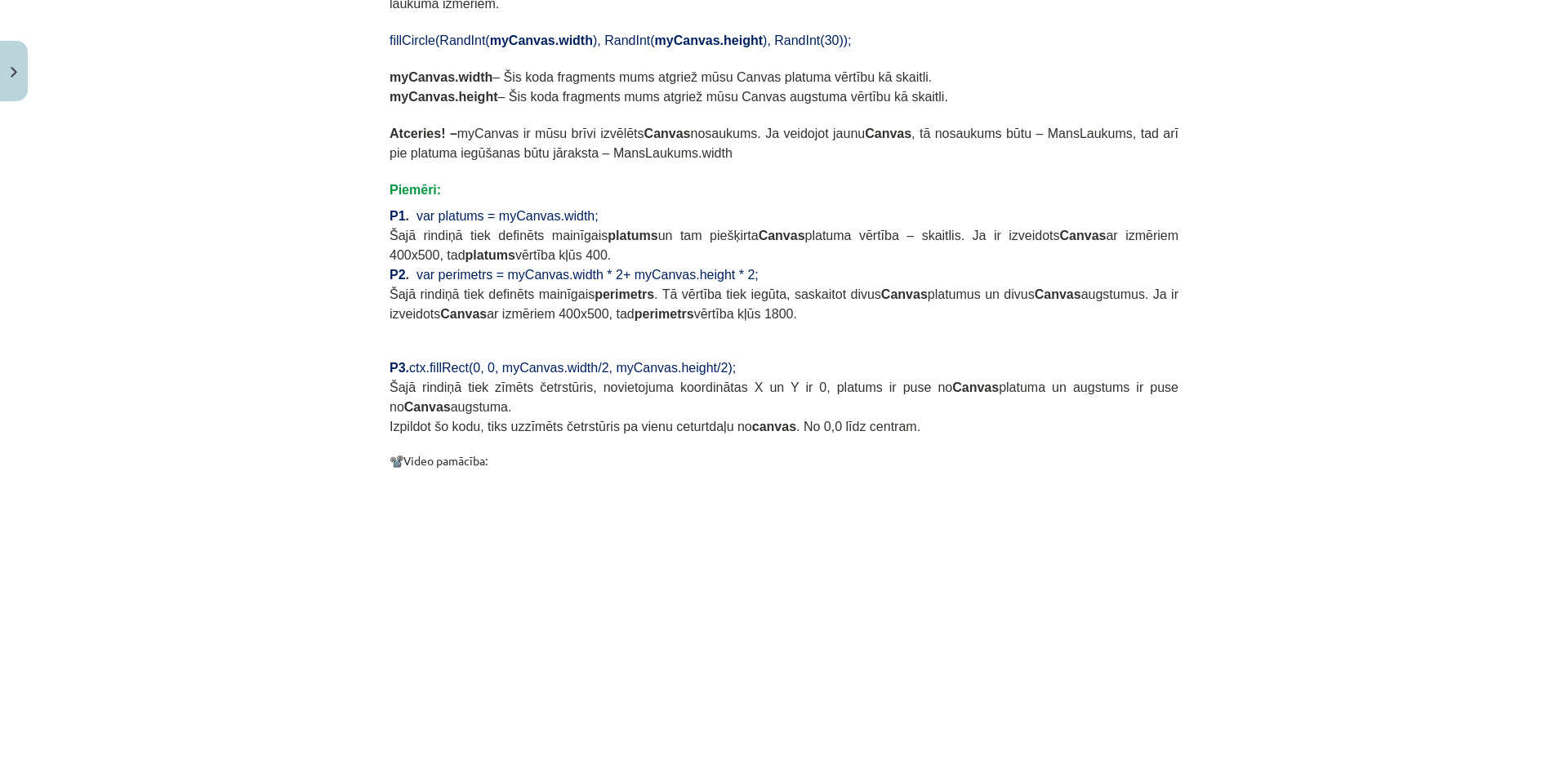
scroll to position [1353, 0]
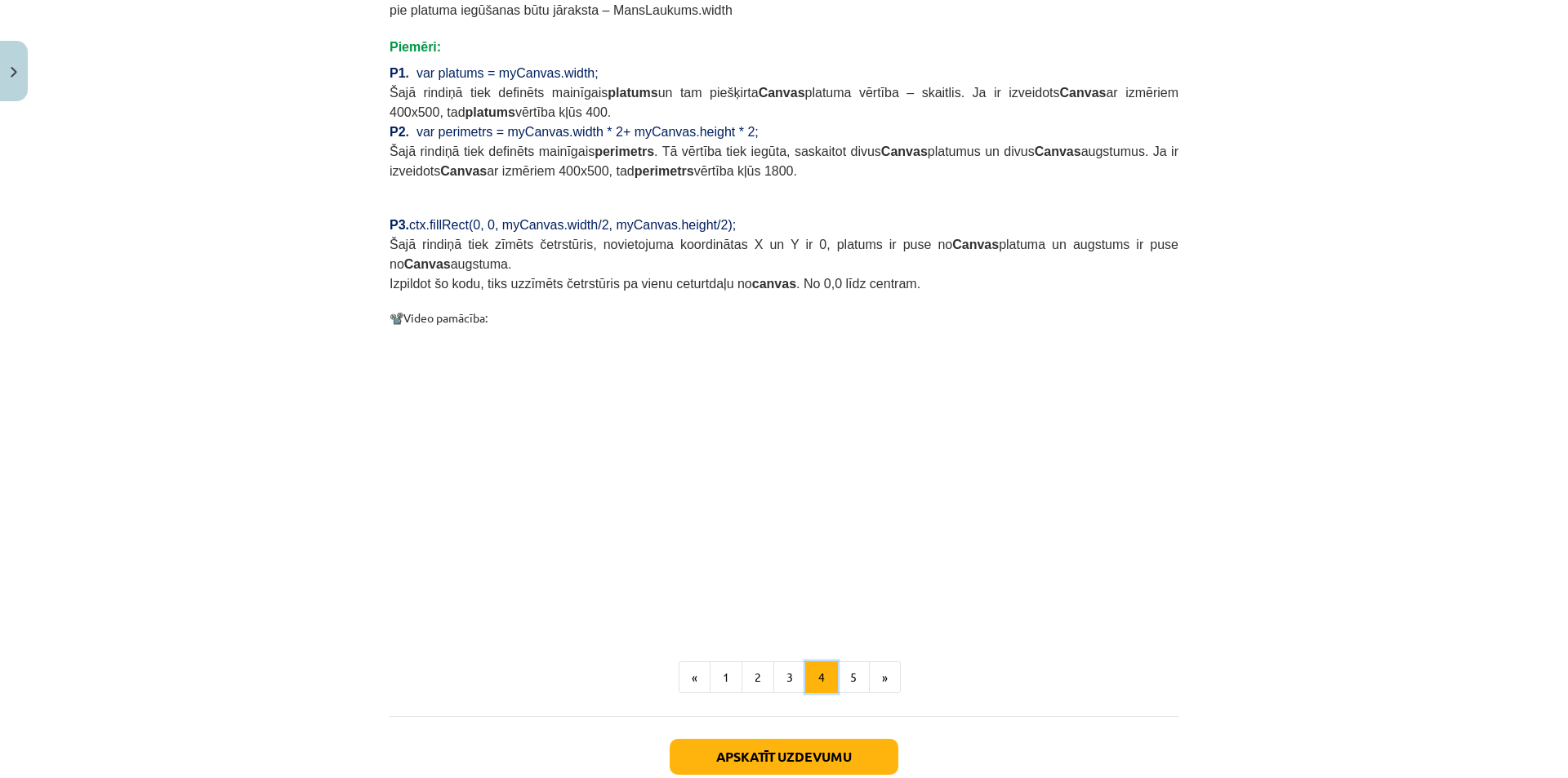
click at [829, 661] on button "4" at bounding box center [821, 677] width 33 height 33
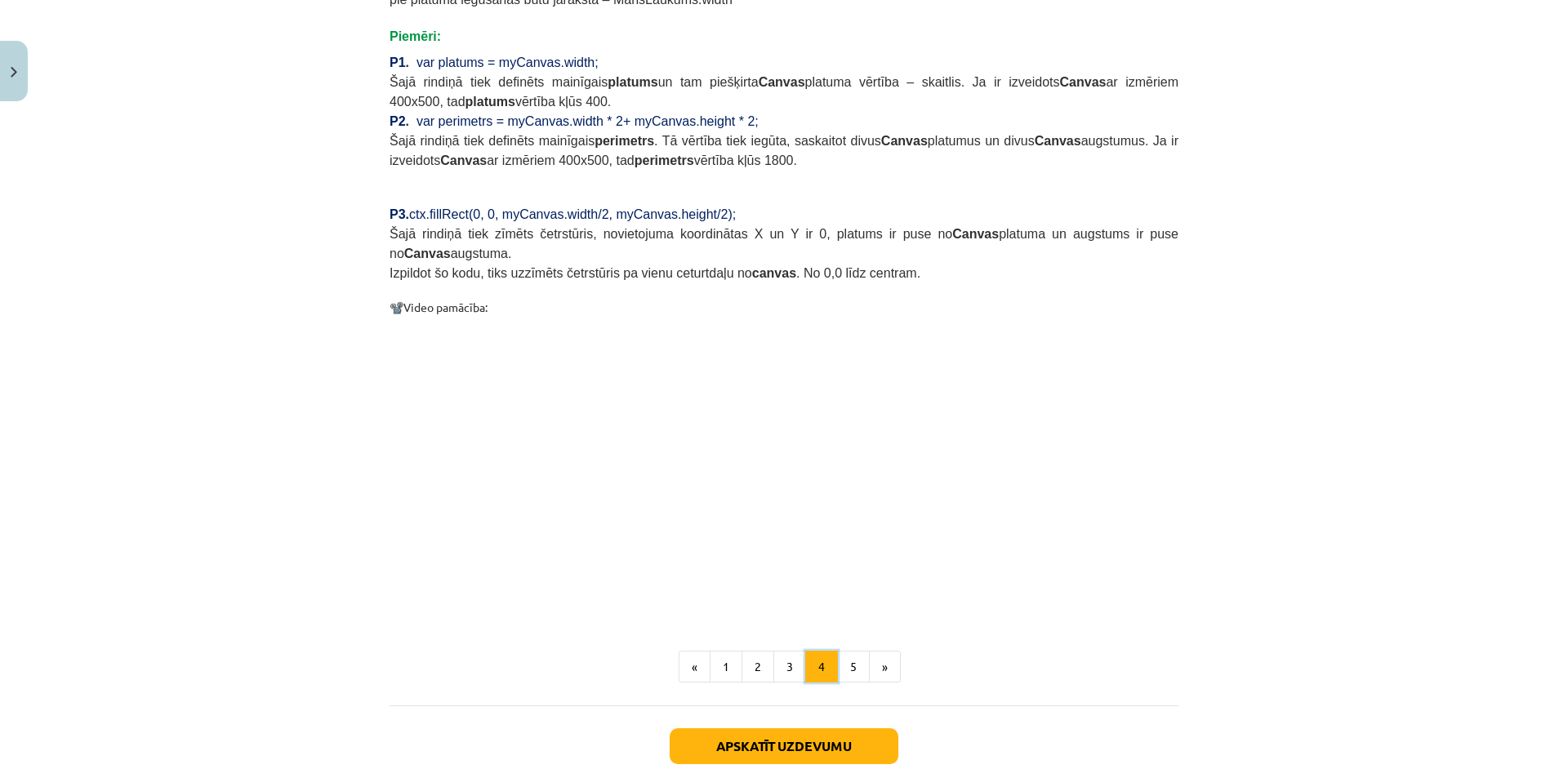
scroll to position [1435, 0]
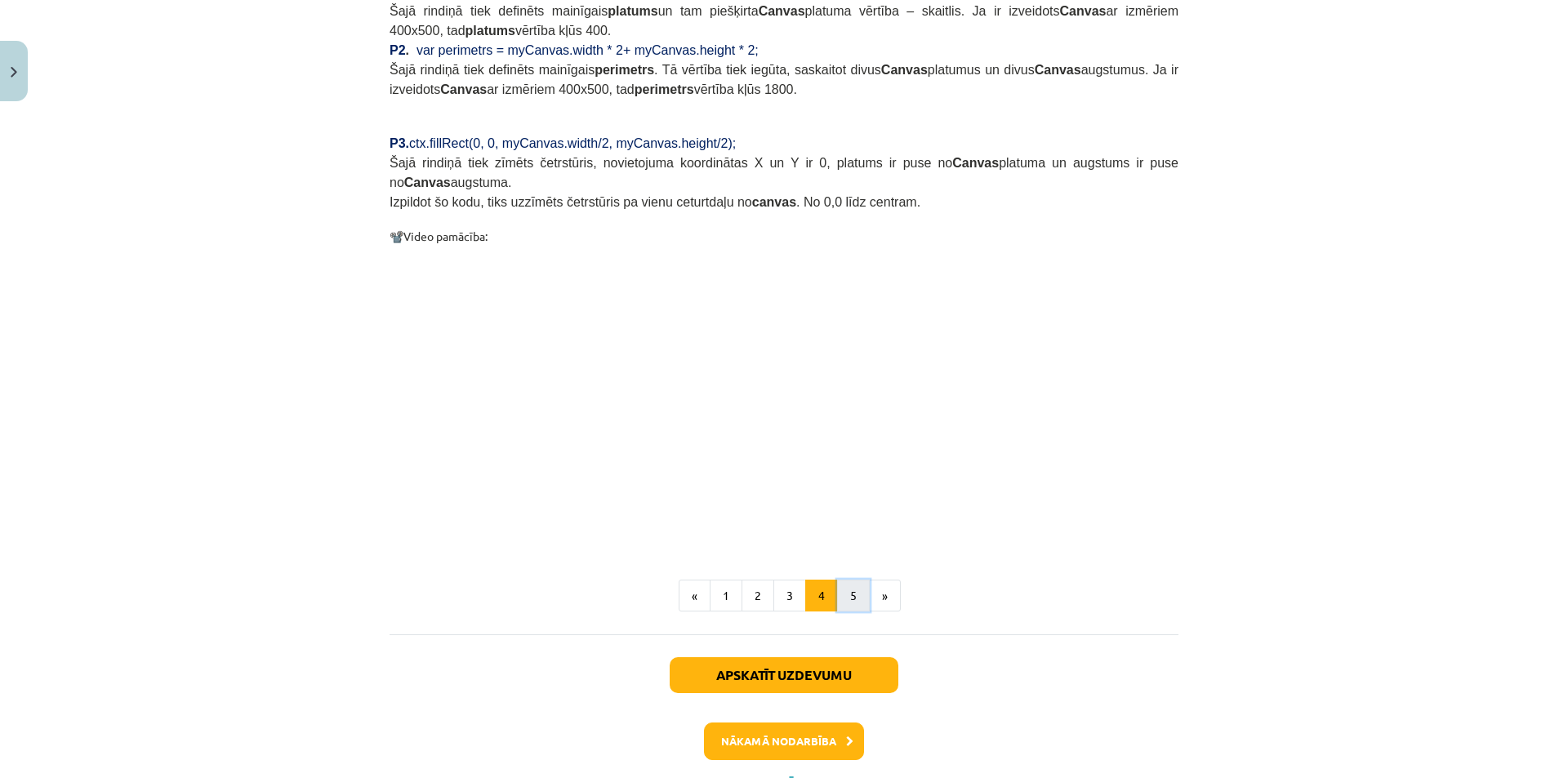
click at [838, 579] on button "5" at bounding box center [853, 595] width 33 height 33
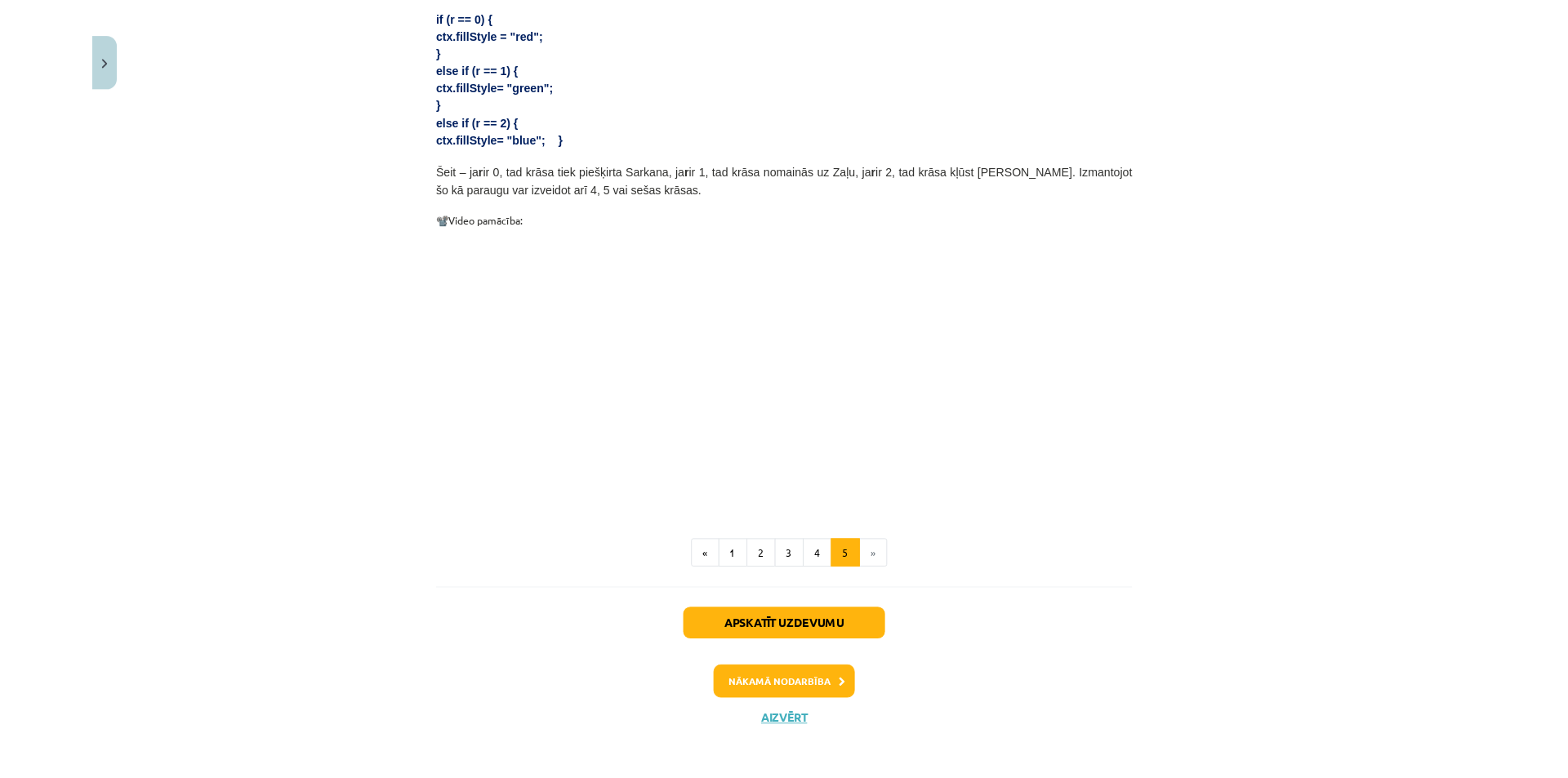
scroll to position [429, 0]
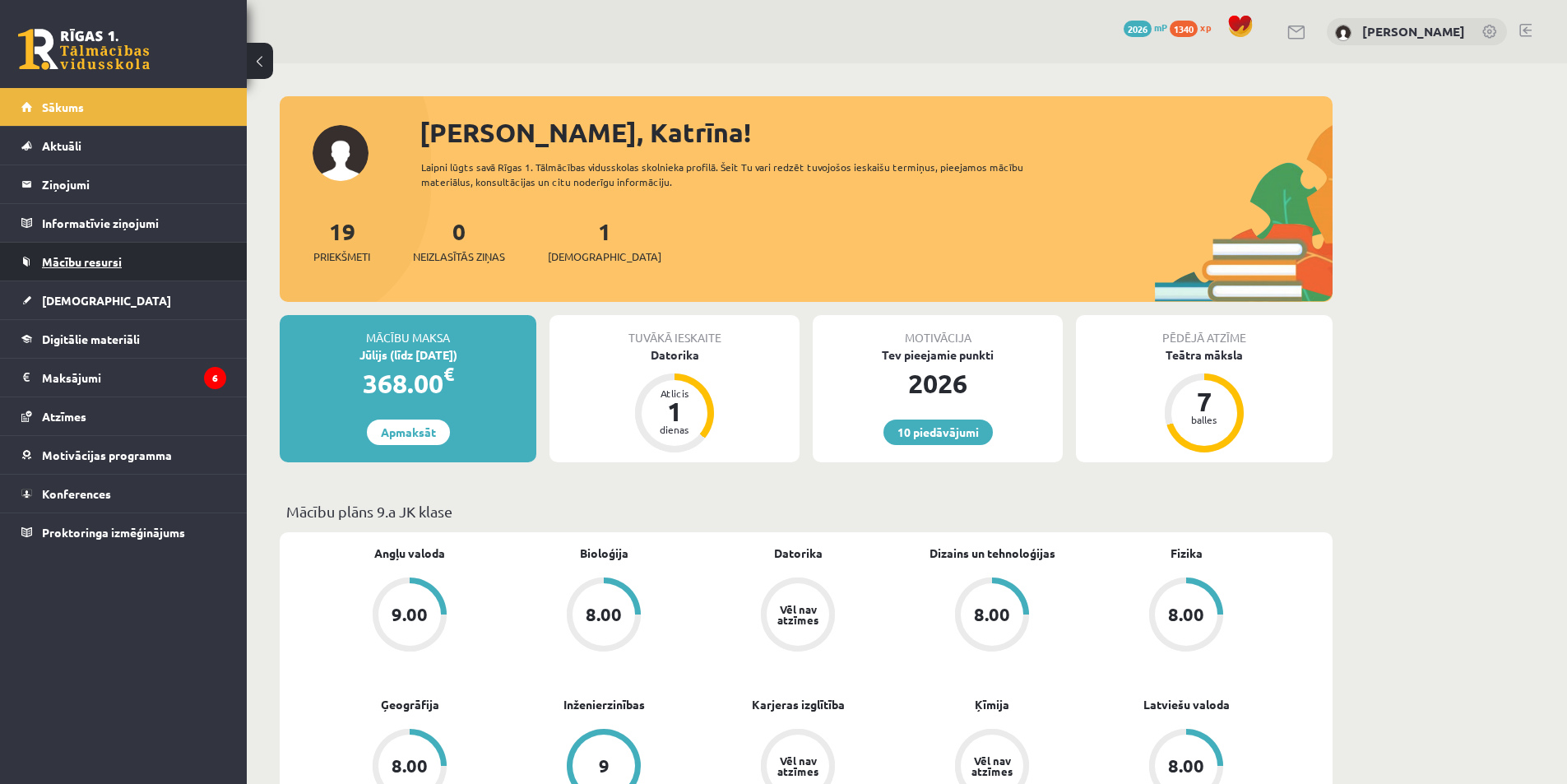
click at [85, 262] on span "Mācību resursi" at bounding box center [82, 261] width 80 height 15
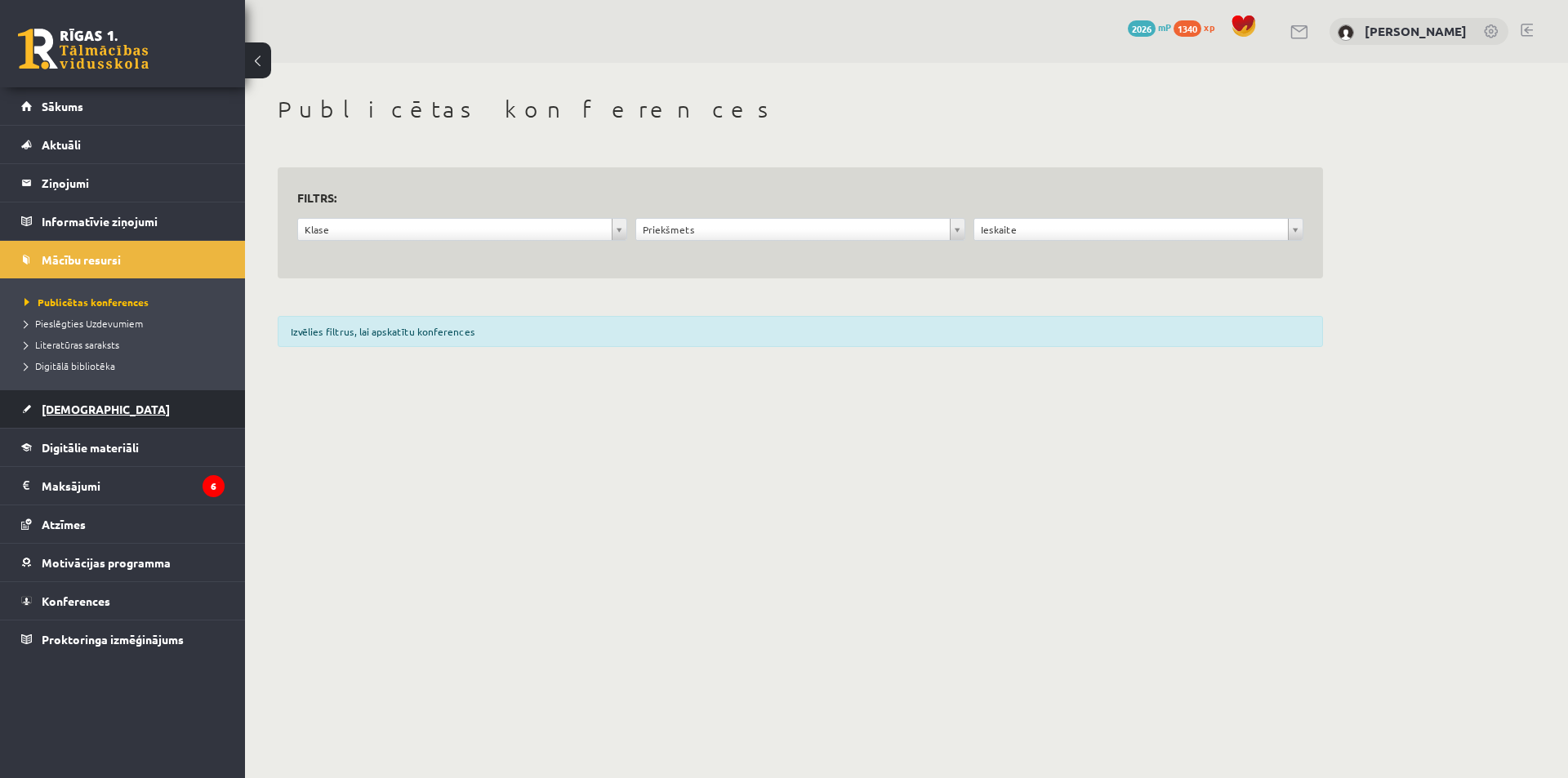
click at [119, 396] on link "[DEMOGRAPHIC_DATA]" at bounding box center [123, 409] width 203 height 37
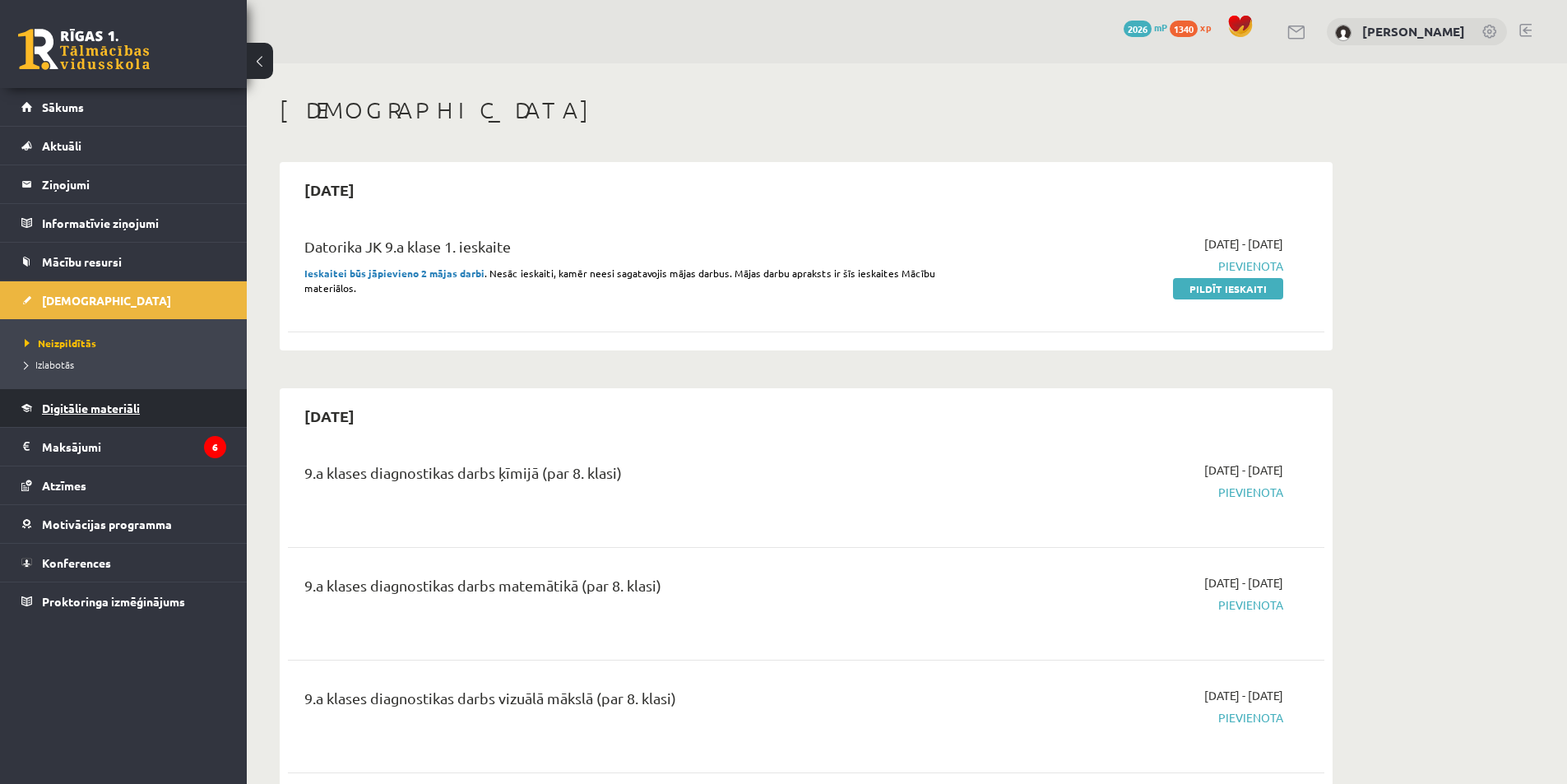
click at [130, 413] on span "Digitālie materiāli" at bounding box center [91, 408] width 98 height 15
